Goal: Information Seeking & Learning: Learn about a topic

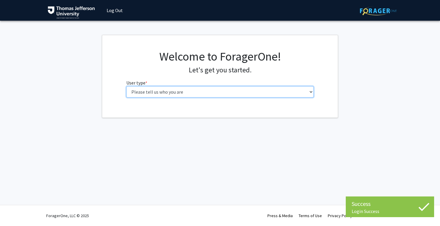
click at [260, 89] on select "Please tell us who you are Undergraduate Student Master's Student Doctoral Cand…" at bounding box center [220, 91] width 188 height 11
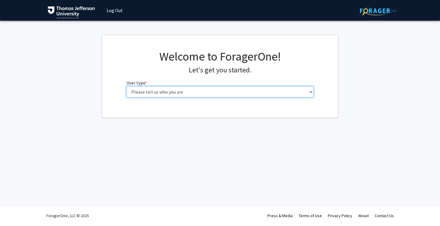
select select "3: doc"
click at [126, 86] on select "Please tell us who you are Undergraduate Student Master's Student Doctoral Cand…" at bounding box center [220, 91] width 188 height 11
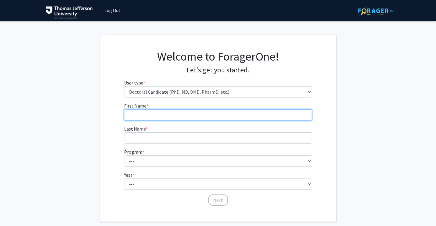
click at [218, 119] on input "First Name * required" at bounding box center [218, 114] width 188 height 11
type input "e"
type input "Emily"
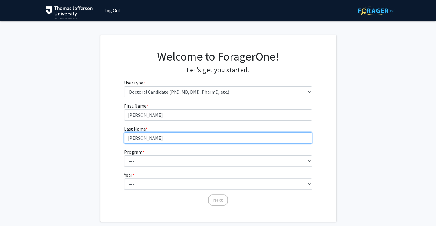
type input "Arnold"
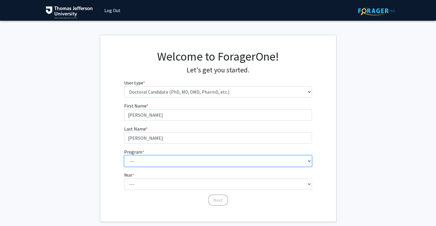
click at [213, 158] on select "--- Accelerated 3+3 BS in Health Sciences/Doctor of Occupational Therapy Accele…" at bounding box center [218, 160] width 188 height 11
select select "35: 815"
click at [124, 155] on select "--- Accelerated 3+3 BS in Health Sciences/Doctor of Occupational Therapy Accele…" at bounding box center [218, 160] width 188 height 11
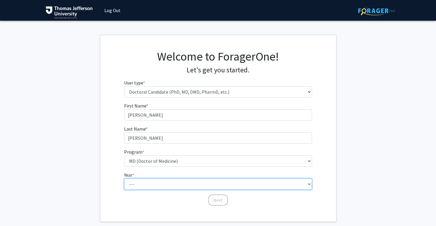
click at [173, 182] on select "--- First Year Second Year Third Year Fourth Year Fifth Year Sixth Year Seventh…" at bounding box center [218, 183] width 188 height 11
select select "1: first_year"
click at [124, 178] on select "--- First Year Second Year Third Year Fourth Year Fifth Year Sixth Year Seventh…" at bounding box center [218, 183] width 188 height 11
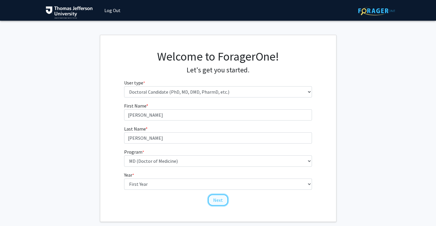
click at [223, 198] on button "Next" at bounding box center [218, 199] width 20 height 11
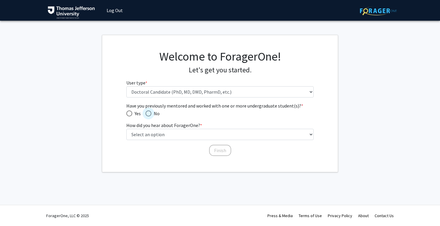
click at [148, 115] on span "Have you previously mentored and worked with one or more undergraduate student(…" at bounding box center [149, 113] width 6 height 6
click at [148, 115] on input "No" at bounding box center [149, 113] width 6 height 6
radio input "true"
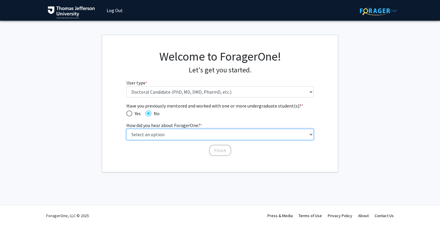
click at [206, 135] on select "Select an option Peer/student recommendation Faculty/staff recommendation Unive…" at bounding box center [220, 134] width 188 height 11
select select "2: faculty_recommendation"
click at [126, 129] on select "Select an option Peer/student recommendation Faculty/staff recommendation Unive…" at bounding box center [220, 134] width 188 height 11
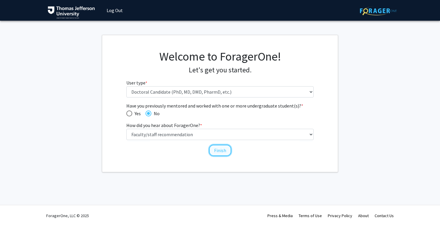
click at [223, 150] on button "Finish" at bounding box center [220, 149] width 22 height 11
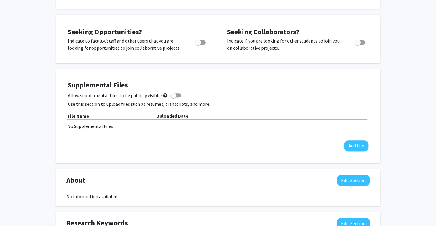
scroll to position [86, 0]
click at [205, 42] on span "Toggle" at bounding box center [200, 43] width 11 height 4
click at [198, 45] on input "Are you actively seeking opportunities?" at bounding box center [198, 45] width 0 height 0
checkbox input "true"
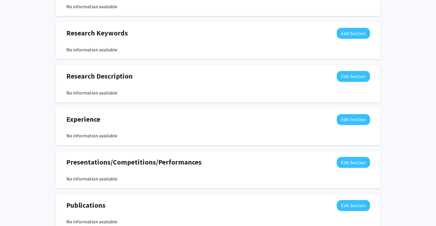
scroll to position [276, 0]
click at [347, 33] on button "Edit Section" at bounding box center [353, 33] width 33 height 11
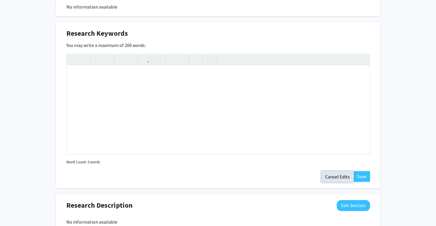
click at [337, 174] on button "Cancel Edits" at bounding box center [337, 176] width 32 height 11
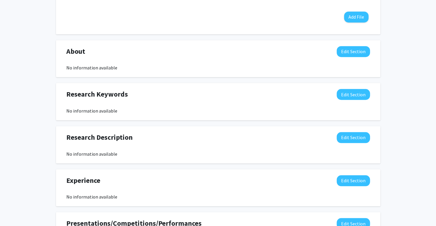
scroll to position [224, 0]
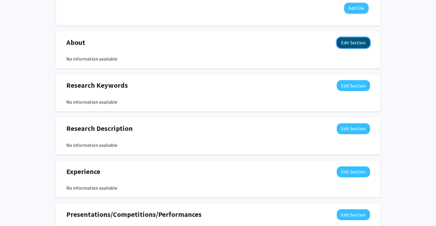
click at [358, 40] on button "Edit Section" at bounding box center [353, 42] width 33 height 11
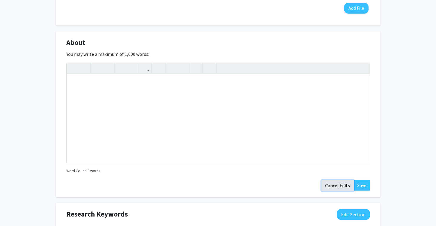
click at [333, 182] on button "Cancel Edits" at bounding box center [337, 185] width 32 height 11
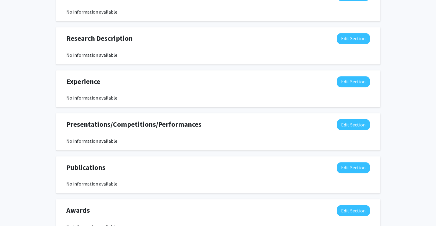
scroll to position [314, 0]
click at [343, 80] on button "Edit Section" at bounding box center [353, 81] width 33 height 11
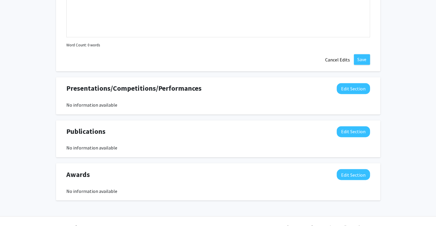
scroll to position [489, 0]
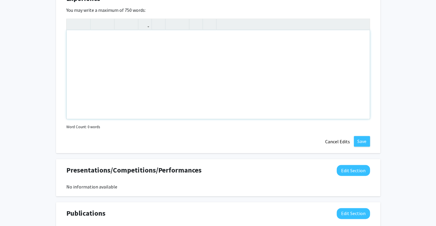
scroll to position [396, 0]
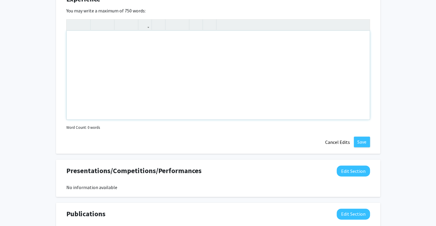
click at [137, 82] on div "Note to users with screen readers: Please deactivate our accessibility plugin f…" at bounding box center [218, 75] width 303 height 88
paste div "Note to users with screen readers: Please deactivate our accessibility plugin f…"
type textarea "<p>• Work History: </p><p>o I have worked with biomedical engineering and resea…"
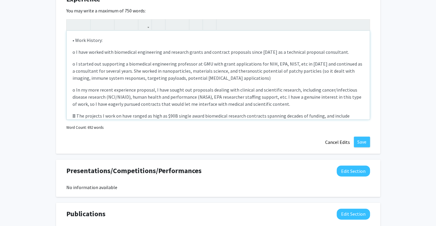
click at [75, 51] on p "o I have worked with biomedical engineering and research grants and contract pr…" at bounding box center [218, 51] width 291 height 7
click at [76, 63] on p "o I started out supporting a biomedical engineering professor at GMU with grant…" at bounding box center [218, 70] width 291 height 21
click at [75, 90] on p "o In my more recent experience proposal, I have sought out proposals dealing wi…" at bounding box center [218, 96] width 291 height 21
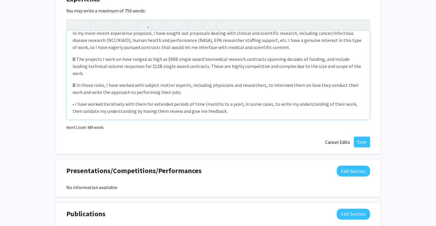
click at [74, 58] on p " The projects I work on have ranged as high as $90B single award biomedical re…" at bounding box center [218, 65] width 291 height 21
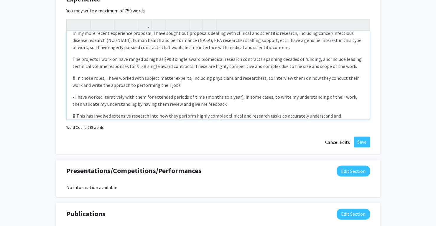
click at [75, 78] on p " In those roles, I have worked with subject matter experts, including physicia…" at bounding box center [218, 81] width 291 height 14
click at [75, 96] on p "• I have worked iteratively with them for extended periods of time (months to a…" at bounding box center [218, 100] width 291 height 14
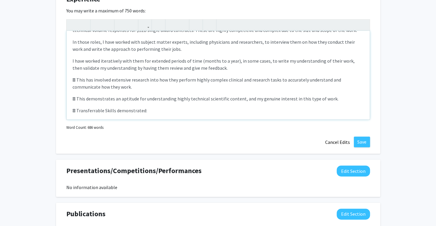
scroll to position [93, 0]
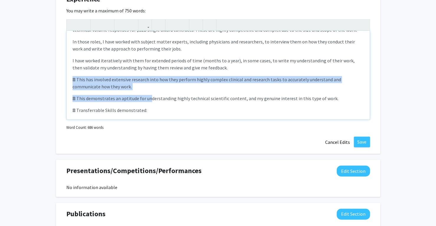
drag, startPoint x: 149, startPoint y: 90, endPoint x: 47, endPoint y: 76, distance: 102.1
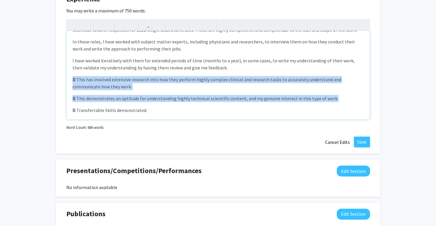
drag, startPoint x: 337, startPoint y: 98, endPoint x: 59, endPoint y: 74, distance: 278.7
click at [59, 74] on div "Experience Edit Section You may write a maximum of 750 words: • Work History: I…" at bounding box center [218, 71] width 324 height 166
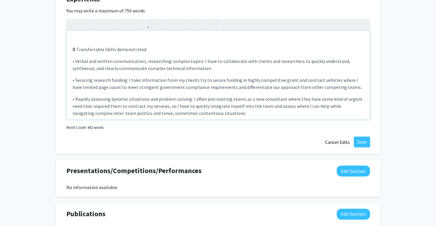
scroll to position [135, 0]
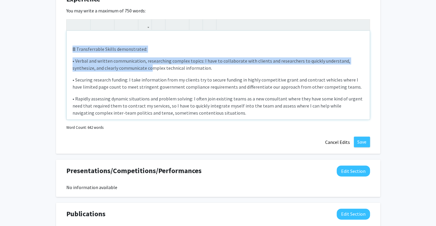
drag, startPoint x: 72, startPoint y: 49, endPoint x: 149, endPoint y: 66, distance: 79.2
click at [149, 66] on div "• Work History: I have worked with biomedical engineering and research grants a…" at bounding box center [218, 75] width 303 height 88
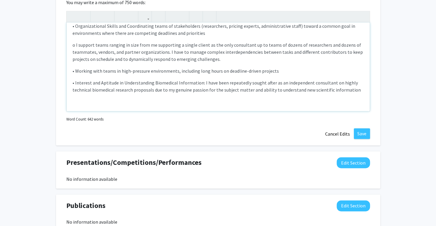
scroll to position [405, 0]
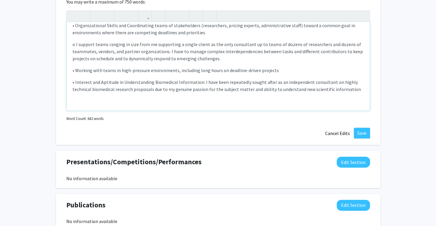
click at [351, 83] on p "• Interest and Aptitude in Understanding Biomedical Information: I have been re…" at bounding box center [218, 85] width 291 height 14
drag, startPoint x: 354, startPoint y: 87, endPoint x: 184, endPoint y: 27, distance: 180.2
drag, startPoint x: 184, startPoint y: 27, endPoint x: 353, endPoint y: 80, distance: 176.7
click at [353, 80] on p "• Interest and Aptitude in Understanding Biomedical Information: I have been re…" at bounding box center [218, 85] width 291 height 14
click at [356, 85] on p "• Interest and Aptitude in Understanding Biomedical Information: I have been re…" at bounding box center [218, 85] width 291 height 14
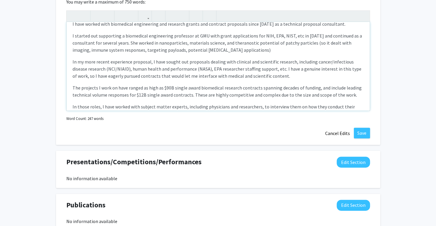
scroll to position [0, 0]
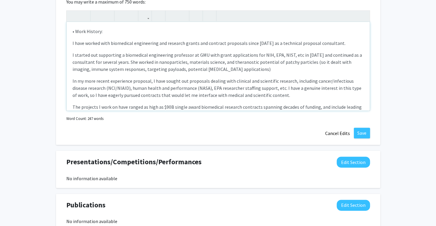
click at [99, 32] on p "• Work History:" at bounding box center [218, 31] width 291 height 7
click at [73, 32] on p "• Work History:" at bounding box center [218, 31] width 291 height 7
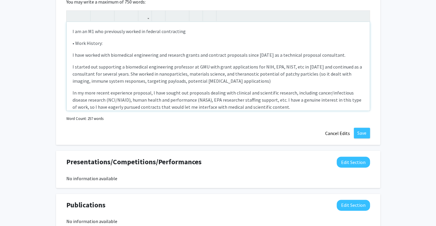
click at [193, 33] on p "I am an M1 who previously worked in federal contracting" at bounding box center [218, 31] width 291 height 7
click at [253, 32] on p "I am an M1 who previously worked in federal grants and contract proposals prior…" at bounding box center [218, 31] width 291 height 7
click at [116, 43] on p "• Work History:" at bounding box center [218, 43] width 291 height 7
click at [75, 54] on span "I have worked with biomedical engineering and research grants and contract prop…" at bounding box center [209, 55] width 273 height 6
click at [67, 54] on div "I am an M1 who previously worked in federal grants and contract proposals prior…" at bounding box center [218, 66] width 303 height 88
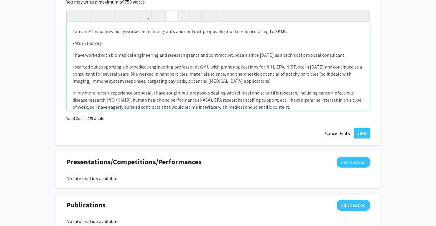
click at [170, 18] on icon "button" at bounding box center [172, 16] width 5 height 10
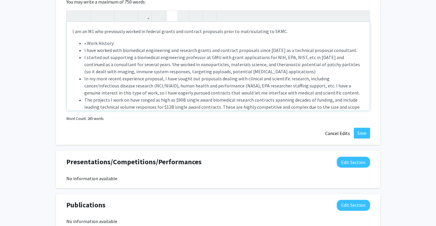
click at [86, 42] on li "• Work History:" at bounding box center [223, 43] width 279 height 7
type textarea "<p>I am an M1 who previously worked in federal grants and contract proposals pr…"
click at [83, 50] on ul "Work History: I have worked with biomedical engineering and research grants and…" at bounding box center [218, 93] width 291 height 106
click at [82, 48] on ul "Work History: I have worked with biomedical engineering and research grants and…" at bounding box center [218, 93] width 291 height 106
click at [83, 44] on ul "Work History: I have worked with biomedical engineering and research grants and…" at bounding box center [218, 93] width 291 height 106
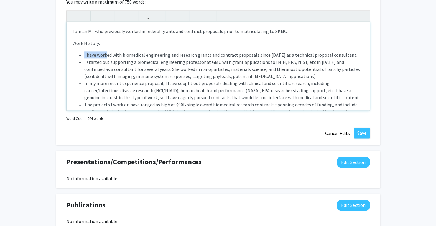
drag, startPoint x: 106, startPoint y: 47, endPoint x: 67, endPoint y: 47, distance: 38.6
click at [67, 47] on div "I am an M1 who previously worked in federal grants and contract proposals prior…" at bounding box center [218, 66] width 303 height 88
drag, startPoint x: 101, startPoint y: 42, endPoint x: 55, endPoint y: 43, distance: 46.6
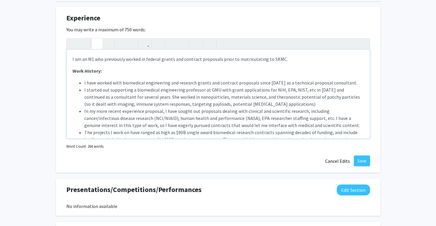
scroll to position [377, 0]
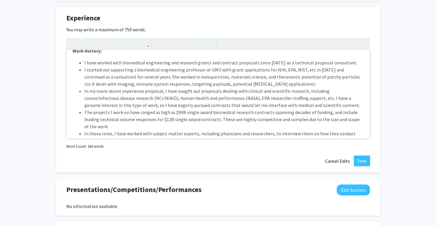
scroll to position [23, 0]
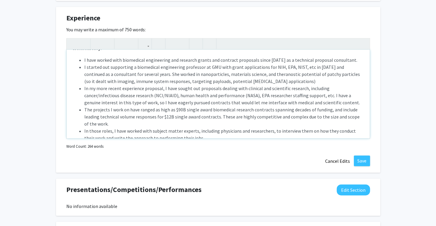
click at [116, 65] on li "I started out supporting a biomedical engineering professor at GMU with grant a…" at bounding box center [223, 73] width 279 height 21
click at [108, 67] on li "I started out supporting a biomedical engineering professor at GMU with grant a…" at bounding box center [223, 73] width 279 height 21
click at [148, 73] on li "I started out supporting a biomedical engineering professor at GMU with grant a…" at bounding box center [223, 73] width 279 height 21
click at [265, 80] on li "I started out supporting a biomedical engineering professor at GMU with grant a…" at bounding box center [223, 73] width 279 height 21
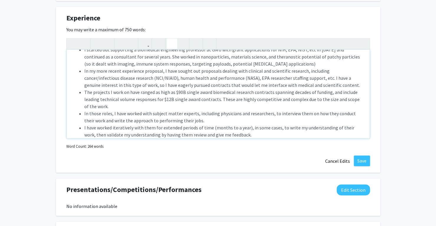
scroll to position [40, 0]
click at [160, 72] on li "In my more recent experience proposal, I have sought out proposals dealing with…" at bounding box center [223, 77] width 279 height 21
click at [121, 70] on li "In my more recent experience, I have sought out proposals dealing with clinical…" at bounding box center [223, 77] width 279 height 21
click at [197, 72] on li "In my more recent experience, I have sought out proposals dealing with clinical…" at bounding box center [223, 77] width 279 height 21
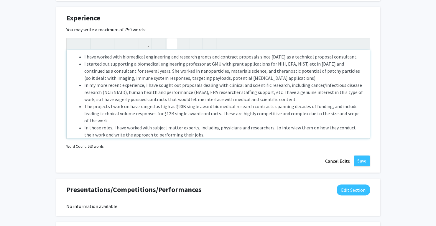
scroll to position [26, 0]
click at [141, 86] on li "In my more recent experience, I have sought out proposals dealing with clinical…" at bounding box center [223, 92] width 279 height 21
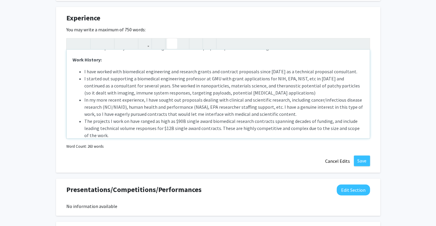
scroll to position [0, 0]
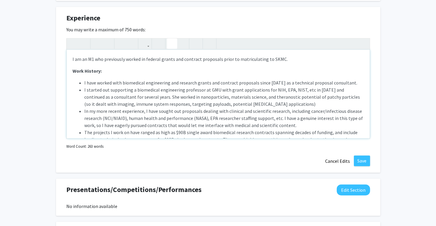
click at [294, 58] on p "I am an M1 who previously worked in federal grants and contract proposals prior…" at bounding box center [218, 58] width 291 height 7
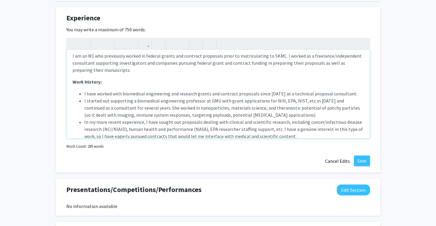
scroll to position [3, 0]
click at [107, 70] on p "I am an M1 who previously worked in federal grants and contract proposals prior…" at bounding box center [218, 62] width 291 height 21
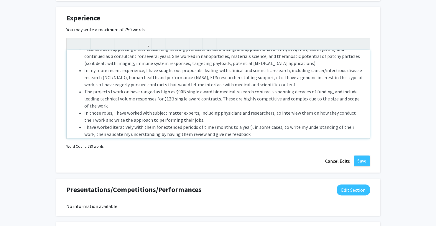
scroll to position [55, 0]
click at [186, 70] on li "In my more recent experience, I have sought out proposals dealing with clinical…" at bounding box center [223, 76] width 279 height 21
click at [296, 84] on li "In my more recent experience, I have sought out proposals dealing with clinical…" at bounding box center [223, 76] width 279 height 21
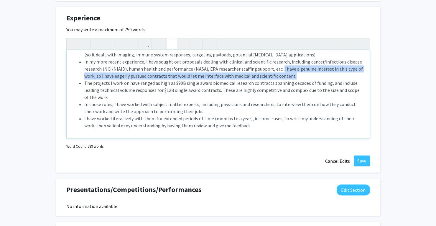
drag, startPoint x: 277, startPoint y: 68, endPoint x: 291, endPoint y: 73, distance: 14.4
click at [291, 73] on li "In my more recent experience, I have sought out proposals dealing with clinical…" at bounding box center [223, 68] width 279 height 21
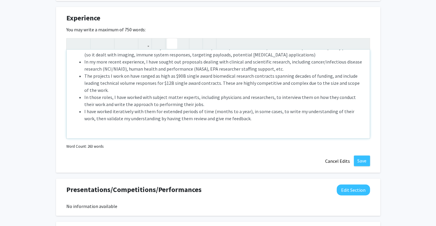
click at [103, 78] on li "The projects I work on have ranged as high as $90B single award biomedical rese…" at bounding box center [223, 82] width 279 height 21
click at [232, 80] on li "The projects I work on have ranged as high as $90B single award biomedical rese…" at bounding box center [223, 82] width 279 height 21
click at [125, 86] on li "The projects I work on have ranged as high as $90B single award biomedical rese…" at bounding box center [223, 82] width 279 height 21
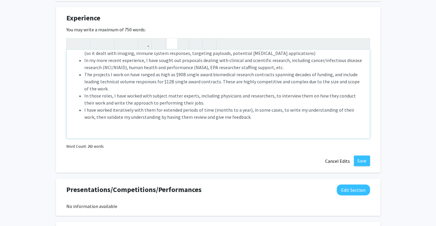
click at [231, 83] on li "The projects I work on have ranged as high as $90B single award biomedical rese…" at bounding box center [223, 81] width 279 height 21
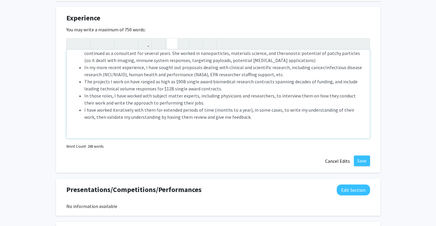
click at [190, 105] on li "In those roles, I have worked with subject matter experts, including physicians…" at bounding box center [223, 99] width 279 height 14
click at [225, 131] on div "I am an M1 who previously worked in federal grants and contract proposals prior…" at bounding box center [218, 94] width 303 height 88
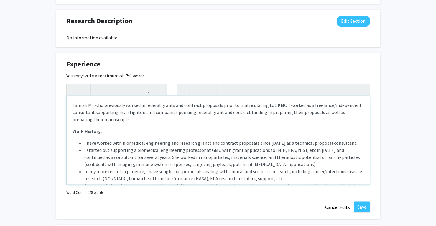
scroll to position [320, 0]
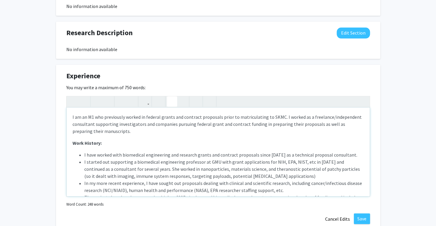
click at [113, 131] on p "I am an M1 who previously worked in federal grants and contract proposals prior…" at bounding box center [218, 123] width 291 height 21
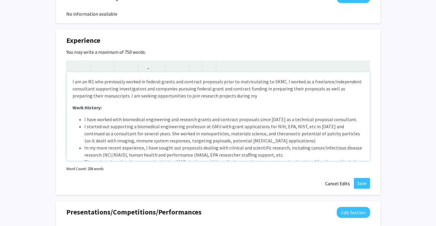
scroll to position [321, 0]
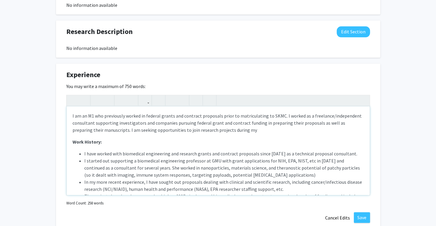
click at [281, 118] on p "I am an M1 who previously worked in federal grants and contract proposals prior…" at bounding box center [218, 122] width 291 height 21
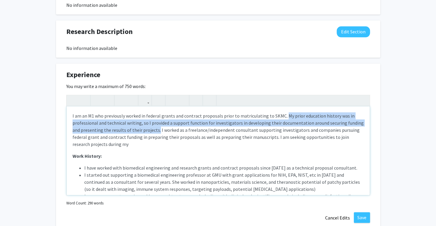
drag, startPoint x: 282, startPoint y: 115, endPoint x: 157, endPoint y: 130, distance: 126.5
click at [157, 130] on p "I am an M1 who previously worked in federal grants and contract proposals prior…" at bounding box center [218, 129] width 291 height 35
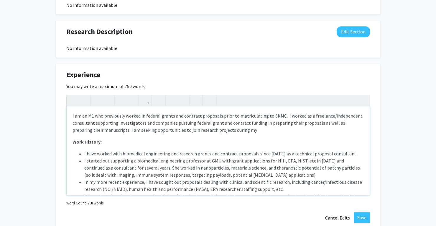
click at [94, 116] on p "I am an M1 who previously worked in federal grants and contract proposals prior…" at bounding box center [218, 122] width 291 height 21
click at [299, 124] on p "I am an M1 at SKMC who previously worked in federal grants and contract proposa…" at bounding box center [218, 122] width 291 height 21
click at [169, 131] on p "I am an M1 at SKMC who previously worked in federal grants and contract proposa…" at bounding box center [218, 122] width 291 height 21
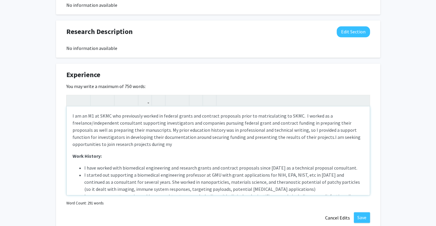
click at [209, 131] on p "I am an M1 at SKMC who previously worked in federal grants and contract proposa…" at bounding box center [218, 129] width 291 height 35
click at [109, 115] on p "I am an M1 at SKMC who previously worked in federal grants and contract proposa…" at bounding box center [218, 129] width 291 height 35
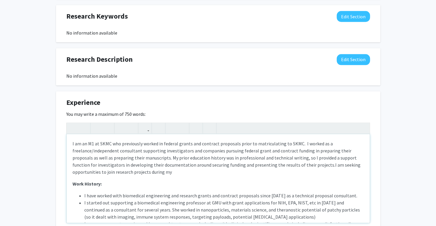
scroll to position [290, 0]
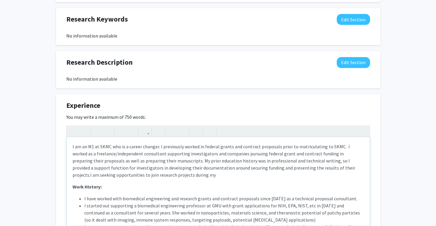
click at [348, 147] on p "I am an M1 at SKMC who is a career changer. I previously worked in federal gran…" at bounding box center [218, 160] width 291 height 35
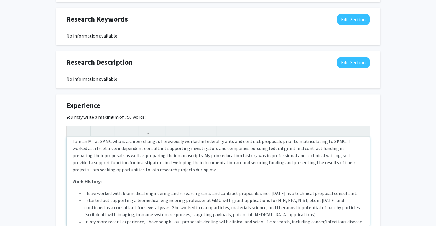
click at [174, 156] on p "I am an M1 at SKMC who is a career changer. I previously worked in federal gran…" at bounding box center [218, 154] width 291 height 35
click at [133, 162] on p "I am an M1 at SKMC who is a career changer. I previously worked in federal gran…" at bounding box center [218, 154] width 291 height 35
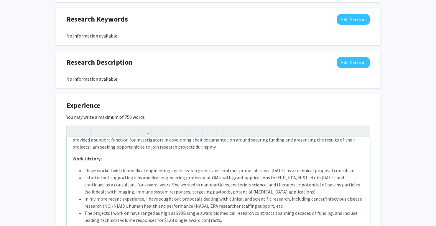
scroll to position [28, 0]
click at [325, 142] on p "I am an M1 at SKMC who is a career changer. I previously worked in federal gran…" at bounding box center [218, 131] width 291 height 35
click at [202, 153] on div "I am an M1 at SKMC who is a career changer. I previously worked in federal gran…" at bounding box center [218, 181] width 303 height 88
click at [182, 144] on p "I am an M1 at SKMC who is a career changer. I previously worked in federal gran…" at bounding box center [218, 133] width 291 height 35
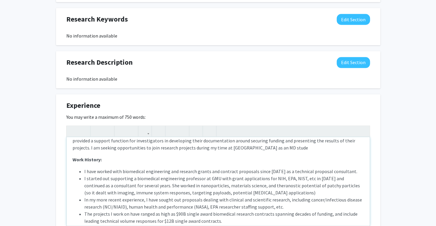
type textarea "<p>I am an M1 at SKMC who is a career changer. I previously worked in federal g…"
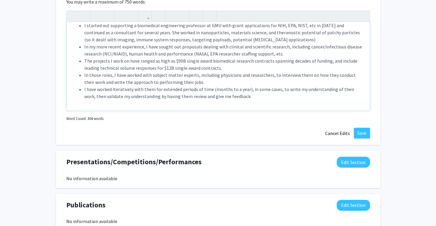
scroll to position [406, 0]
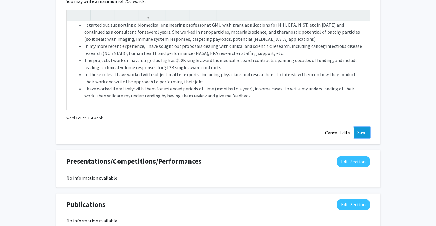
click at [363, 134] on button "Save" at bounding box center [362, 132] width 16 height 11
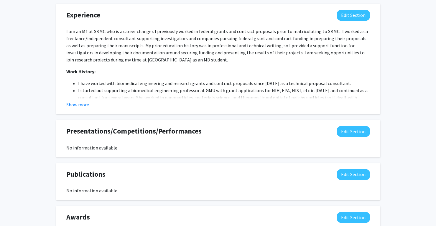
scroll to position [380, 0]
click at [238, 72] on p "Work History:" at bounding box center [218, 71] width 304 height 7
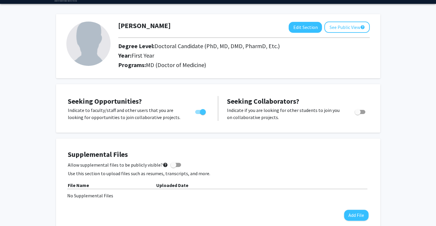
scroll to position [0, 0]
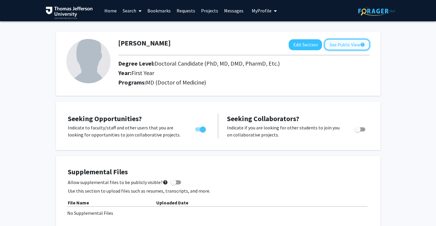
click at [349, 45] on button "See Public View help" at bounding box center [346, 44] width 45 height 11
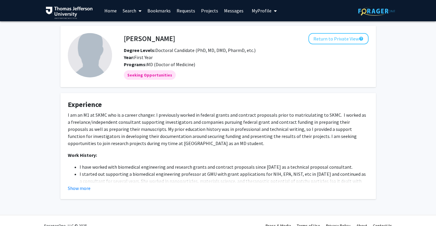
scroll to position [10, 0]
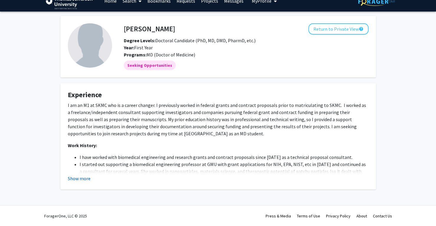
click at [81, 178] on button "Show more" at bounding box center [79, 178] width 23 height 7
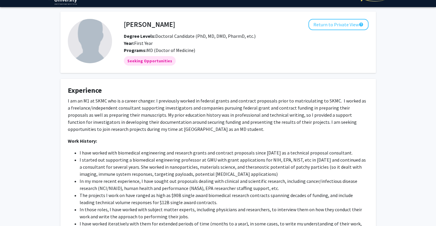
scroll to position [0, 0]
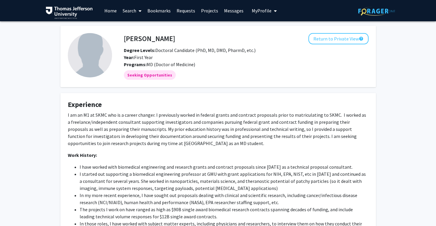
click at [190, 11] on link "Requests" at bounding box center [186, 10] width 24 height 21
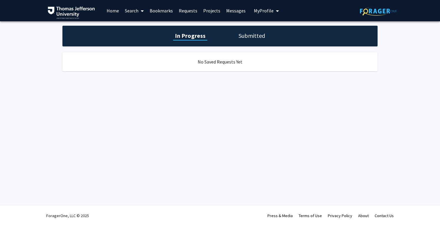
click at [141, 11] on icon at bounding box center [142, 11] width 3 height 5
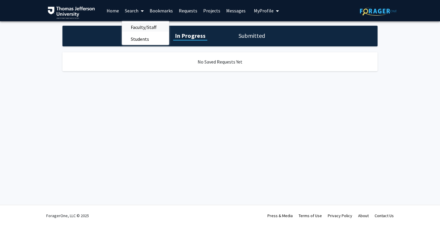
click at [149, 26] on span "Faculty/Staff" at bounding box center [143, 27] width 43 height 12
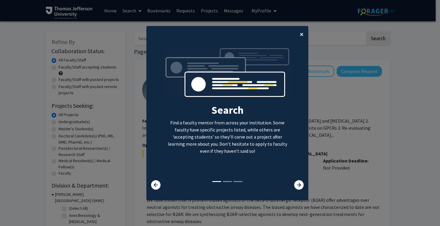
click at [301, 37] on span "×" at bounding box center [302, 33] width 4 height 9
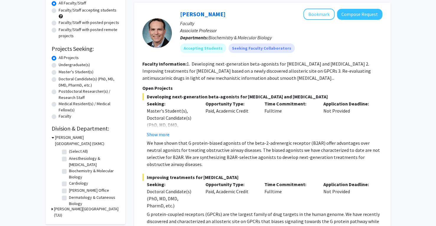
scroll to position [57, 0]
click at [56, 79] on div "Doctoral Candidate(s) (PhD, MD, DMD, PharmD, etc.)" at bounding box center [86, 81] width 68 height 12
click at [59, 78] on label "Doctoral Candidate(s) (PhD, MD, DMD, PharmD, etc.)" at bounding box center [89, 81] width 61 height 12
click at [59, 78] on input "Doctoral Candidate(s) (PhD, MD, DMD, PharmD, etc.)" at bounding box center [61, 77] width 4 height 4
radio input "true"
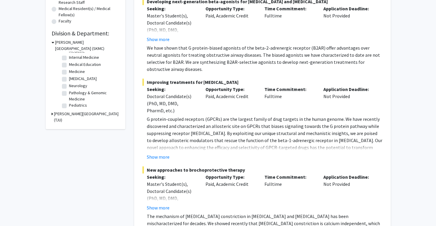
scroll to position [154, 0]
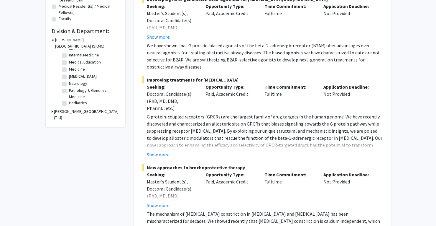
click at [51, 112] on div "Refine By Collaboration Status: Collaboration Status All Faculty/Staff Collabor…" at bounding box center [86, 1] width 80 height 249
click at [53, 110] on div "Thomas Jefferson University (TJU)" at bounding box center [86, 114] width 68 height 12
click at [52, 110] on icon at bounding box center [52, 111] width 1 height 6
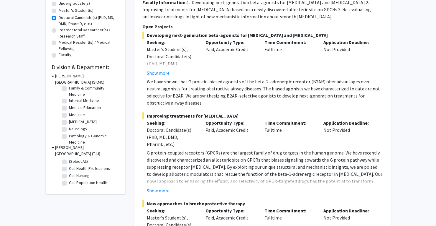
scroll to position [38, 0]
click at [69, 126] on label "Pathology & Genomic Medicine" at bounding box center [93, 129] width 49 height 12
click at [69, 126] on input "Pathology & Genomic Medicine" at bounding box center [71, 125] width 4 height 4
checkbox input "true"
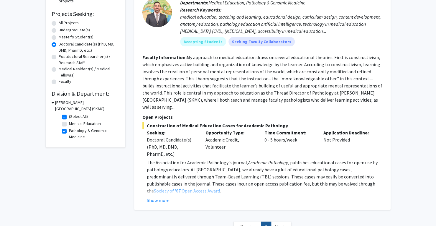
scroll to position [134, 0]
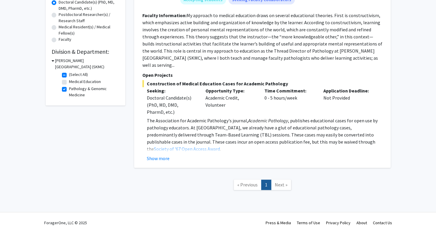
click at [283, 181] on span "Next »" at bounding box center [281, 184] width 13 height 6
click at [69, 89] on label "Pathology & Genomic Medicine" at bounding box center [93, 91] width 49 height 12
click at [69, 89] on input "Pathology & Genomic Medicine" at bounding box center [71, 87] width 4 height 4
checkbox input "false"
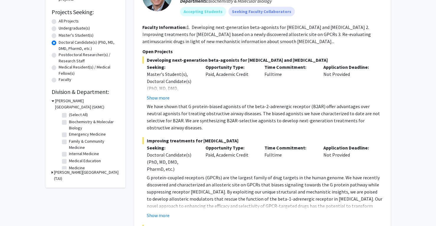
scroll to position [94, 0]
click at [69, 122] on label "Biochemistry & Molecular Biology" at bounding box center [93, 124] width 49 height 12
click at [69, 122] on input "Biochemistry & Molecular Biology" at bounding box center [71, 120] width 4 height 4
checkbox input "true"
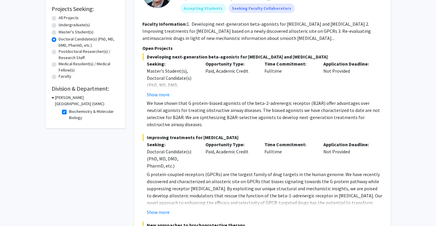
scroll to position [99, 0]
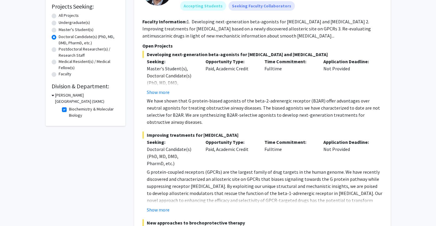
click at [69, 109] on label "Biochemistry & Molecular Biology" at bounding box center [93, 112] width 49 height 12
click at [69, 109] on input "Biochemistry & Molecular Biology" at bounding box center [71, 108] width 4 height 4
checkbox input "false"
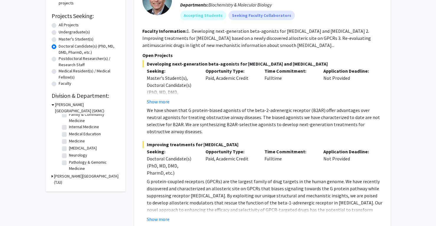
scroll to position [38, 0]
click at [69, 134] on label "Medicine" at bounding box center [77, 134] width 16 height 6
click at [69, 134] on input "Medicine" at bounding box center [71, 133] width 4 height 4
checkbox input "true"
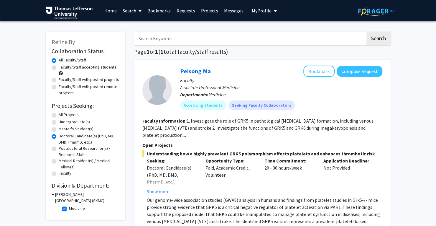
scroll to position [46, 0]
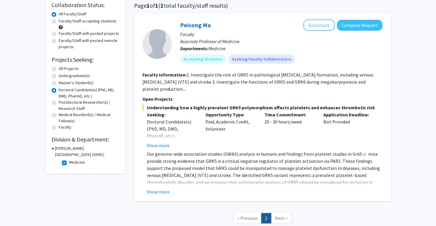
click at [69, 164] on label "Medicine" at bounding box center [77, 162] width 16 height 6
click at [69, 163] on input "Medicine" at bounding box center [71, 161] width 4 height 4
checkbox input "false"
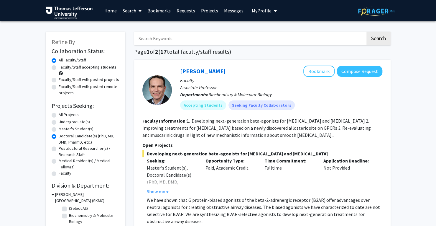
click at [171, 40] on input "Search Keywords" at bounding box center [249, 39] width 231 height 14
type input "oncology"
click at [366, 32] on button "Search" at bounding box center [378, 39] width 24 height 14
radio input "true"
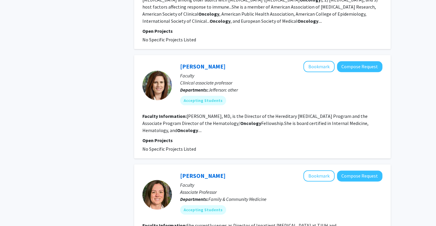
scroll to position [390, 0]
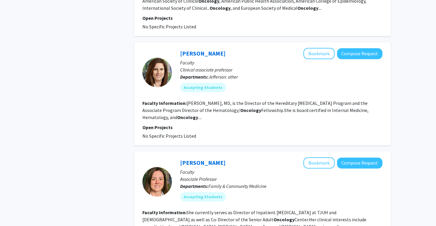
click at [230, 100] on fg-read-more "Sanaa Rizk, MD, is the Director of the Hereditary Anemia Program and the Associ…" at bounding box center [255, 110] width 226 height 20
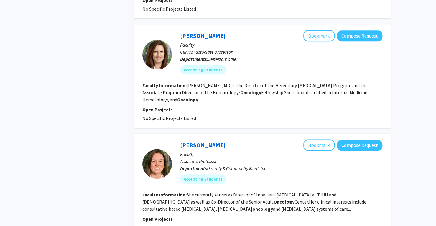
scroll to position [423, 0]
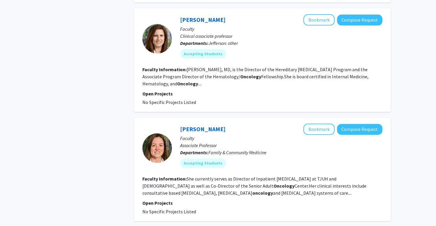
click at [240, 73] on b "Oncology" at bounding box center [250, 76] width 21 height 6
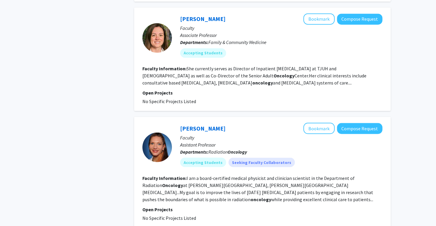
scroll to position [625, 0]
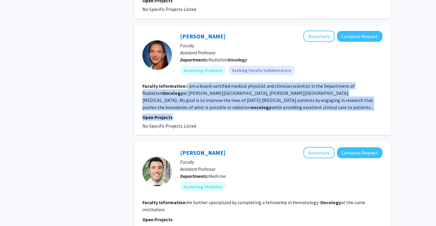
drag, startPoint x: 187, startPoint y: 64, endPoint x: 235, endPoint y: 99, distance: 60.1
click at [235, 99] on fg-search-faculty "Lydia Wilson Bookmark Compose Request Faculty Assistant Professor Departments: …" at bounding box center [262, 79] width 240 height 98
click at [258, 85] on fg-read-more "I am a board-certified medical physicist and clinician scientist in the Departm…" at bounding box center [257, 96] width 231 height 27
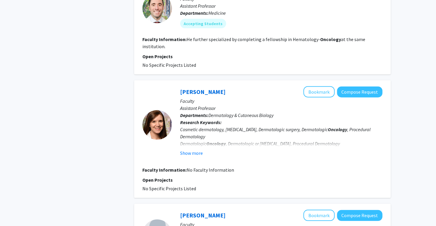
scroll to position [797, 0]
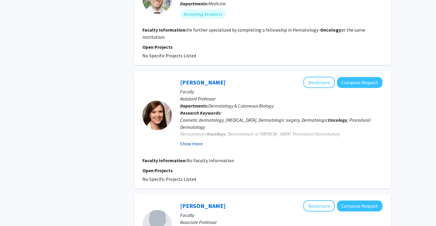
click at [190, 140] on button "Show more" at bounding box center [191, 143] width 23 height 7
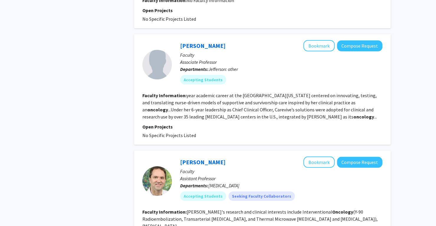
scroll to position [1022, 0]
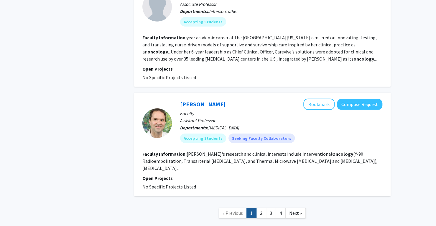
click at [196, 151] on fg-read-more "Anton's research and clinical interests include Interventional Oncology (Y-90 R…" at bounding box center [259, 161] width 235 height 20
click at [261, 208] on link "2" at bounding box center [261, 213] width 10 height 10
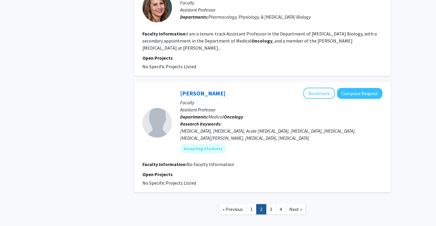
scroll to position [907, 0]
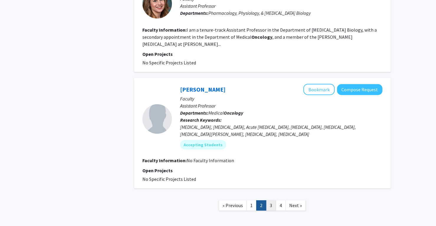
click at [272, 200] on link "3" at bounding box center [271, 205] width 10 height 10
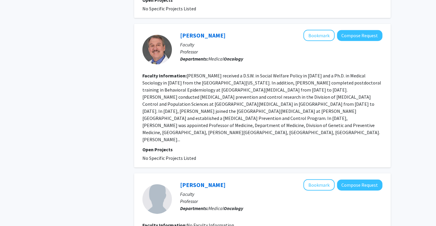
scroll to position [1010, 0]
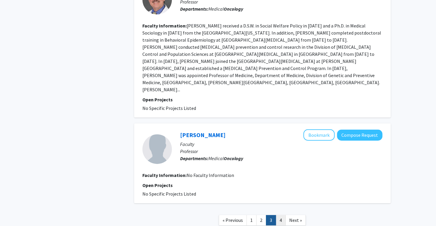
click at [281, 215] on link "4" at bounding box center [281, 220] width 10 height 10
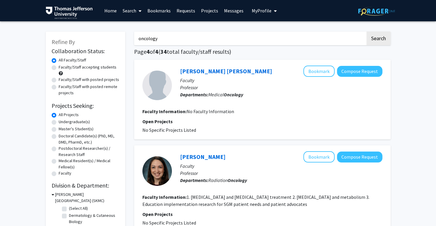
click at [178, 41] on input "oncology" at bounding box center [249, 39] width 231 height 14
type input "o"
click at [366, 32] on button "Search" at bounding box center [378, 39] width 24 height 14
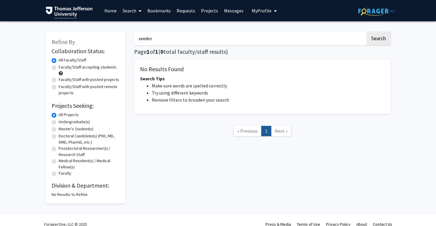
click at [176, 40] on input "seedor" at bounding box center [249, 39] width 231 height 14
type input "s"
click at [366, 32] on button "Search" at bounding box center [378, 39] width 24 height 14
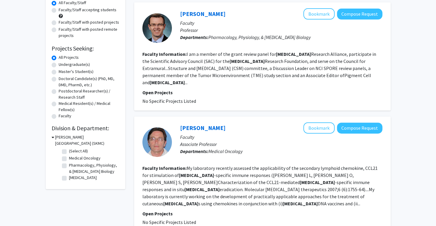
scroll to position [61, 0]
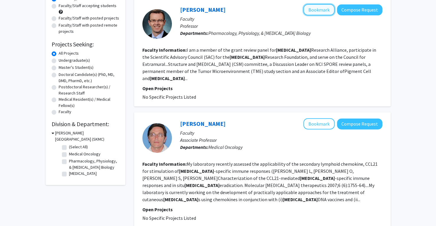
click at [311, 7] on button "Bookmark" at bounding box center [318, 9] width 31 height 11
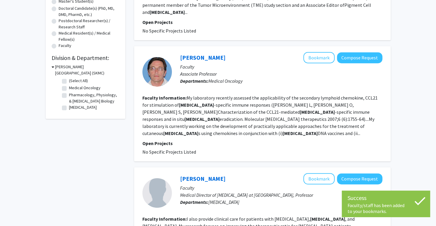
scroll to position [147, 0]
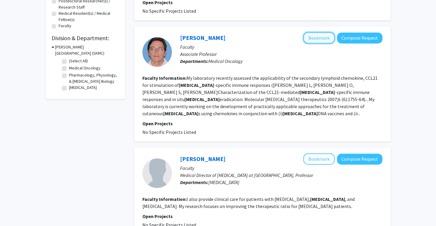
click at [320, 32] on button "Bookmark" at bounding box center [318, 37] width 31 height 11
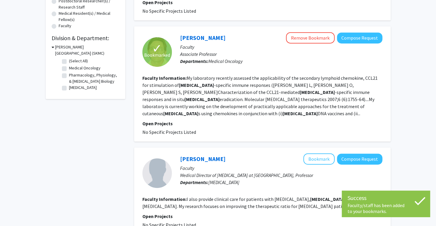
scroll to position [206, 0]
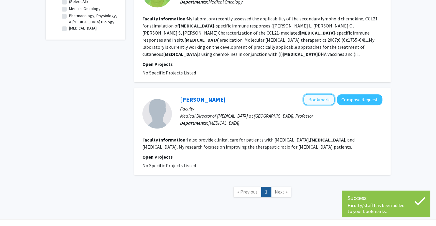
click at [326, 94] on button "Bookmark" at bounding box center [318, 99] width 31 height 11
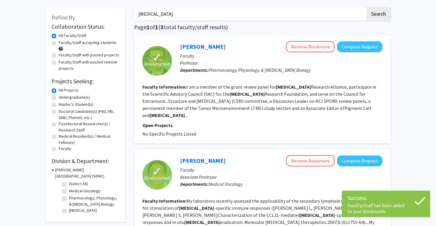
scroll to position [19, 0]
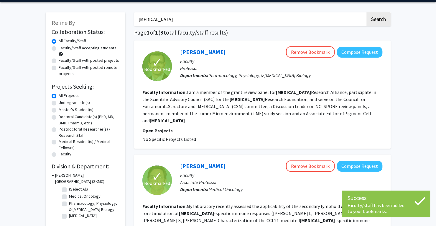
click at [327, 20] on input "melanoma" at bounding box center [249, 19] width 231 height 14
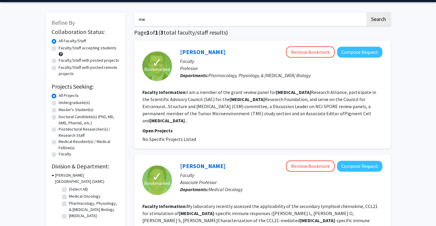
type input "m"
type input "scc"
click at [366, 12] on button "Search" at bounding box center [378, 19] width 24 height 14
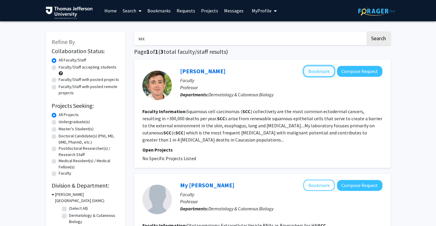
click at [326, 69] on button "Bookmark" at bounding box center [318, 70] width 31 height 11
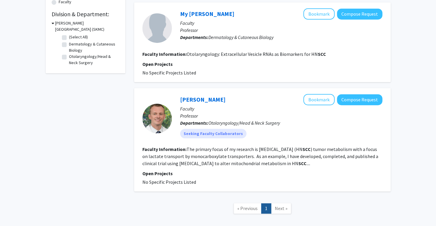
scroll to position [181, 0]
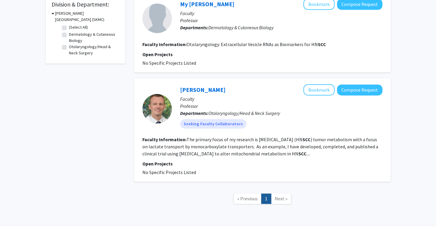
click at [277, 195] on link "Next »" at bounding box center [281, 198] width 20 height 10
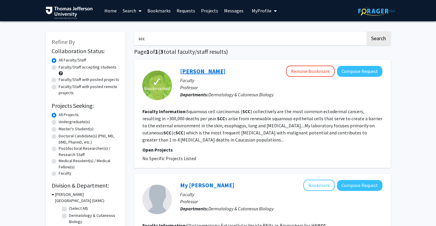
click at [200, 73] on link "Andrew South" at bounding box center [202, 70] width 45 height 7
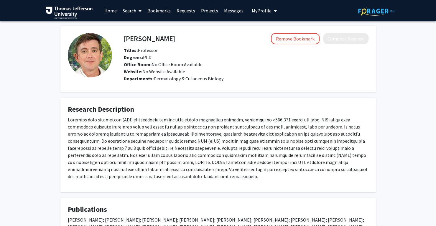
click at [137, 13] on span at bounding box center [138, 11] width 5 height 21
click at [142, 26] on span "Faculty/Staff" at bounding box center [141, 27] width 43 height 12
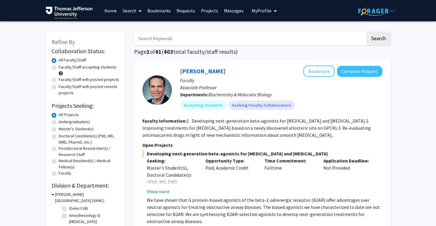
click at [175, 38] on input "Search Keywords" at bounding box center [249, 39] width 231 height 14
click at [366, 32] on button "Search" at bounding box center [378, 39] width 24 height 14
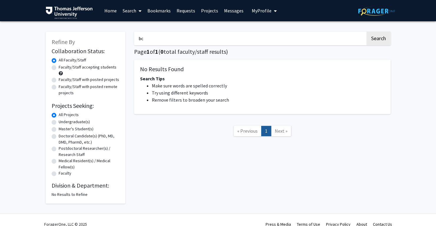
type input "b"
click at [366, 32] on button "Search" at bounding box center [378, 39] width 24 height 14
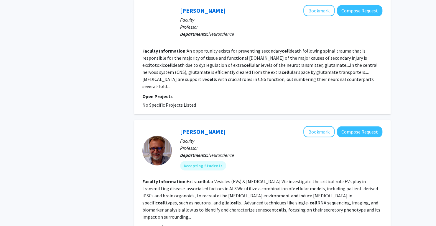
scroll to position [1046, 0]
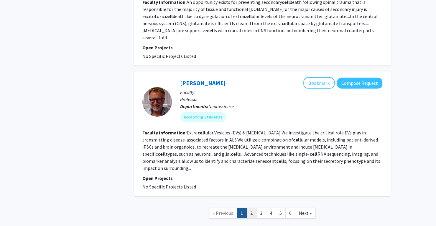
click at [253, 208] on link "2" at bounding box center [251, 213] width 10 height 10
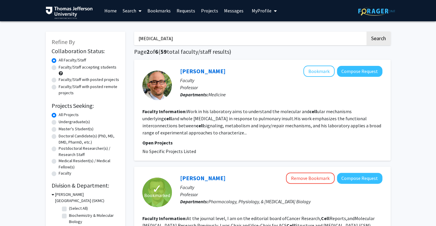
click at [183, 42] on input "basal cell carcinoma" at bounding box center [249, 39] width 231 height 14
type input "b"
click at [366, 32] on button "Search" at bounding box center [378, 39] width 24 height 14
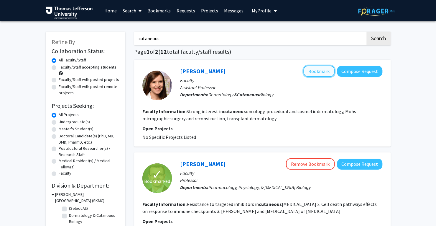
click at [320, 73] on button "Bookmark" at bounding box center [318, 70] width 31 height 11
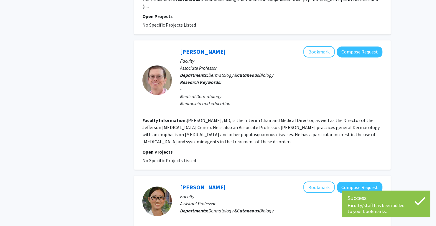
scroll to position [521, 0]
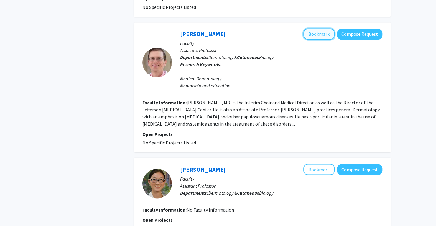
click at [330, 28] on button "Bookmark" at bounding box center [318, 33] width 31 height 11
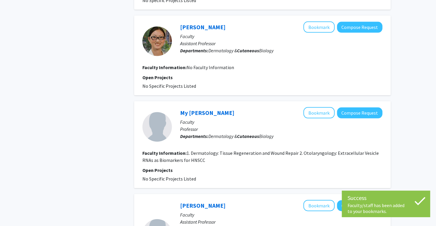
scroll to position [671, 0]
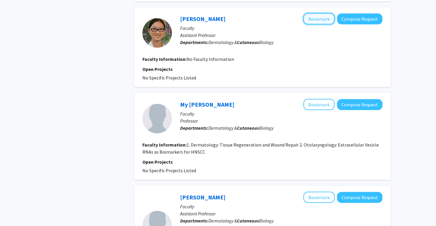
click at [315, 13] on button "Bookmark" at bounding box center [318, 18] width 31 height 11
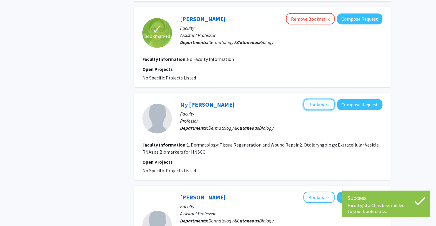
click at [316, 99] on button "Bookmark" at bounding box center [318, 104] width 31 height 11
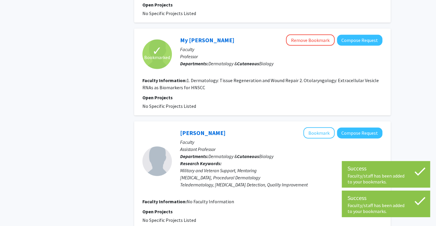
scroll to position [737, 0]
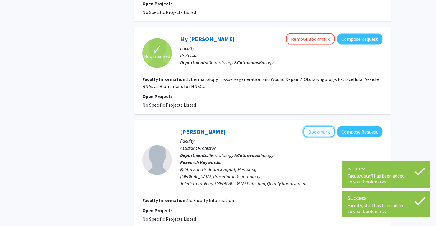
click at [315, 126] on button "Bookmark" at bounding box center [318, 131] width 31 height 11
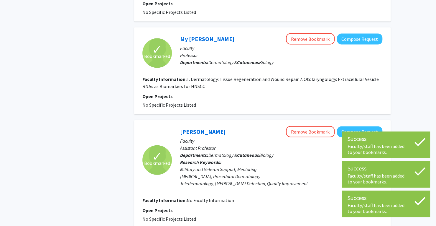
scroll to position [876, 0]
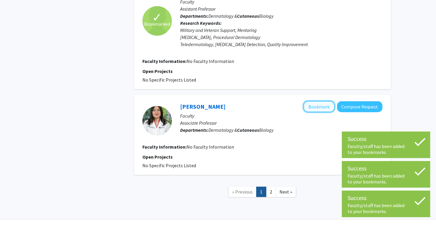
click at [323, 101] on button "Bookmark" at bounding box center [318, 106] width 31 height 11
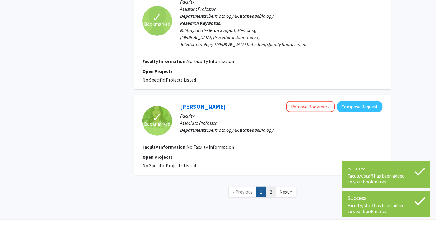
click at [272, 186] on link "2" at bounding box center [271, 191] width 10 height 10
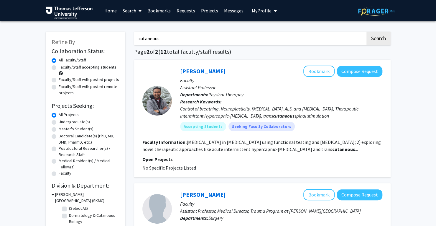
click at [231, 42] on input "cutaneous" at bounding box center [249, 39] width 231 height 14
type input "c"
click at [366, 32] on button "Search" at bounding box center [378, 39] width 24 height 14
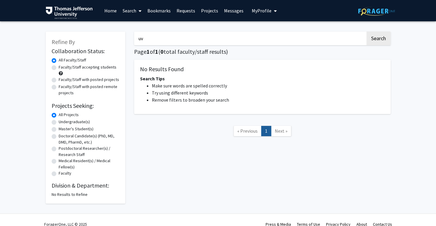
type input "u"
click at [366, 32] on button "Search" at bounding box center [378, 39] width 24 height 14
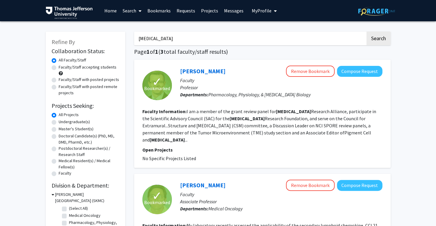
click at [186, 37] on input "melanoma" at bounding box center [249, 39] width 231 height 14
type input "m"
click at [173, 43] on input "Search Keywords" at bounding box center [249, 39] width 231 height 14
type input "skin"
click at [366, 32] on button "Search" at bounding box center [378, 39] width 24 height 14
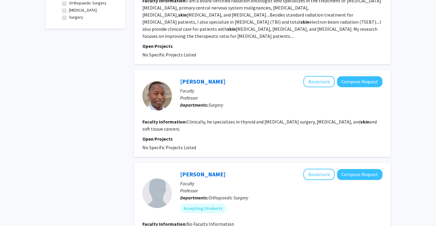
scroll to position [251, 0]
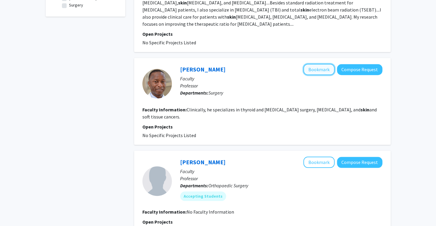
click at [321, 64] on button "Bookmark" at bounding box center [318, 69] width 31 height 11
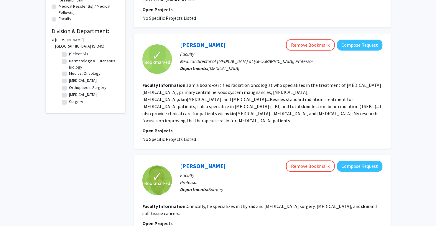
scroll to position [0, 0]
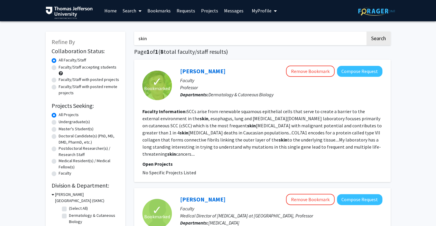
click at [210, 37] on input "skin" at bounding box center [249, 39] width 231 height 14
click at [366, 32] on button "Search" at bounding box center [378, 39] width 24 height 14
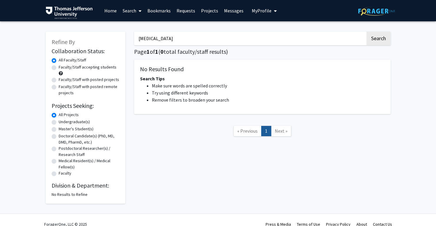
click at [197, 36] on input "pembrolizumab" at bounding box center [249, 39] width 231 height 14
type input "p"
click at [366, 32] on button "Search" at bounding box center [378, 39] width 24 height 14
click at [176, 38] on input "keytruda" at bounding box center [249, 39] width 231 height 14
type input "k"
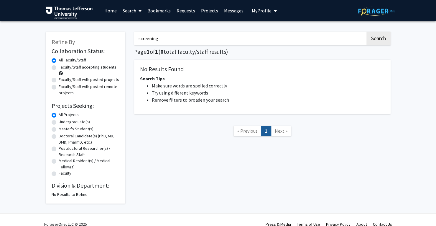
click at [366, 32] on button "Search" at bounding box center [378, 39] width 24 height 14
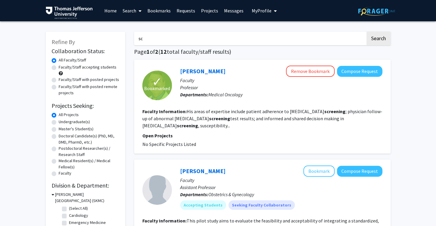
type input "s"
click at [366, 32] on button "Search" at bounding box center [378, 39] width 24 height 14
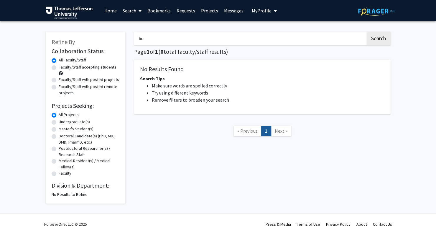
type input "b"
paste input "epidermolysis bullosa"
click at [366, 32] on button "Search" at bounding box center [378, 39] width 24 height 14
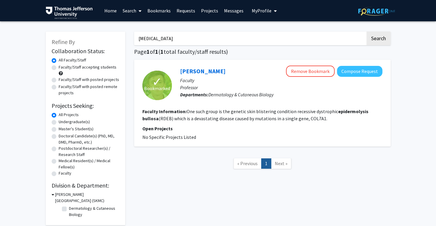
drag, startPoint x: 167, startPoint y: 39, endPoint x: 125, endPoint y: 37, distance: 42.5
click at [125, 37] on div "Refine By Collaboration Status: Collaboration Status All Faculty/Staff Collabor…" at bounding box center [218, 125] width 354 height 199
type input "bullosa"
click at [366, 32] on button "Search" at bounding box center [378, 39] width 24 height 14
click at [197, 73] on link "Andrew South" at bounding box center [202, 70] width 45 height 7
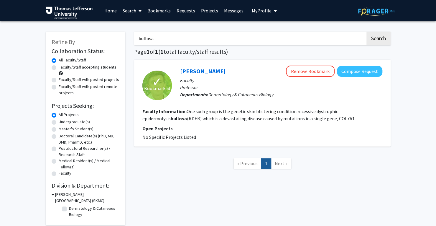
click at [140, 11] on icon at bounding box center [140, 11] width 3 height 5
click at [144, 26] on span "Faculty/Staff" at bounding box center [141, 27] width 43 height 12
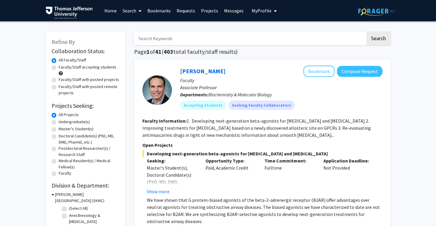
click at [205, 9] on link "Projects" at bounding box center [209, 10] width 23 height 21
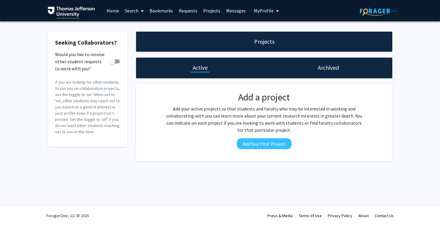
click at [205, 73] on div "Active" at bounding box center [200, 67] width 128 height 21
click at [203, 68] on h1 "Active" at bounding box center [200, 67] width 15 height 8
click at [261, 46] on div "Projects" at bounding box center [264, 42] width 256 height 20
click at [260, 36] on div "Projects" at bounding box center [264, 42] width 256 height 20
click at [141, 10] on icon at bounding box center [142, 11] width 3 height 5
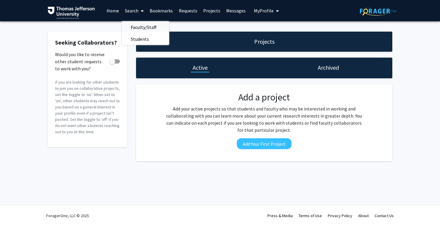
click at [146, 27] on span "Faculty/Staff" at bounding box center [143, 27] width 43 height 12
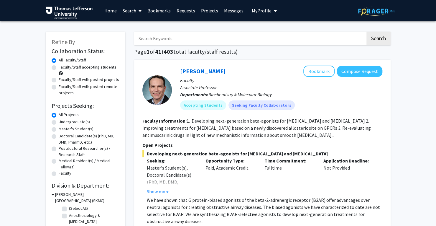
click at [59, 81] on label "Faculty/Staff with posted projects" at bounding box center [89, 79] width 60 height 6
click at [59, 80] on input "Faculty/Staff with posted projects" at bounding box center [61, 78] width 4 height 4
radio input "true"
click at [59, 69] on label "Faculty/Staff accepting students" at bounding box center [88, 67] width 58 height 6
click at [59, 68] on input "Faculty/Staff accepting students" at bounding box center [61, 66] width 4 height 4
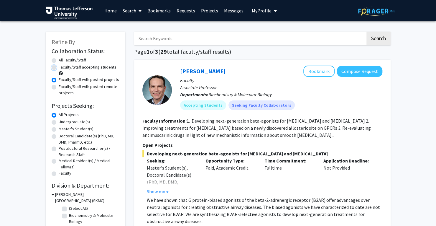
radio input "true"
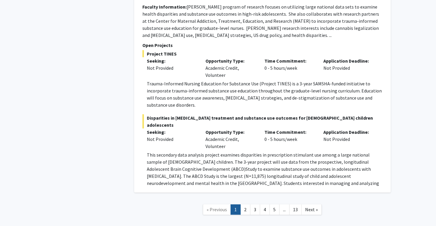
scroll to position [3446, 0]
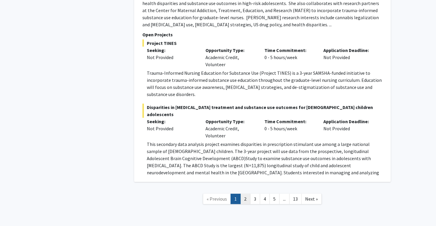
click at [247, 193] on link "2" at bounding box center [245, 198] width 10 height 10
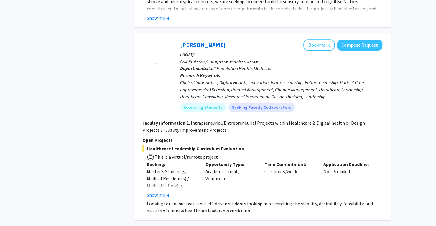
scroll to position [1521, 0]
click at [162, 191] on button "Show more" at bounding box center [158, 194] width 23 height 7
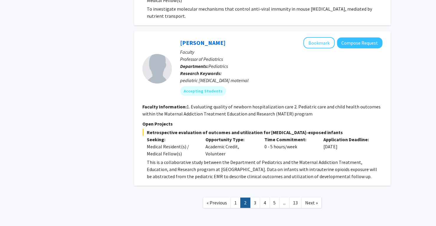
scroll to position [2124, 0]
click at [256, 198] on link "3" at bounding box center [255, 203] width 10 height 10
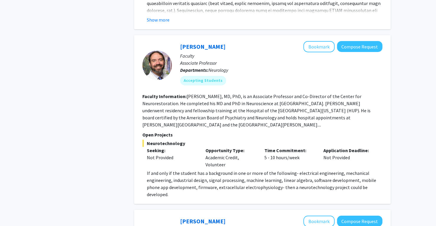
scroll to position [1144, 0]
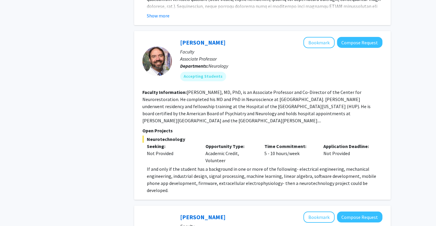
drag, startPoint x: 221, startPoint y: 91, endPoint x: 279, endPoint y: 107, distance: 60.9
click at [279, 107] on fg-read-more "Mijail D. Serruya, MD, PhD, is an Associate Professor and Co-Director of the Ce…" at bounding box center [256, 106] width 228 height 34
click at [311, 108] on fg-read-more "Mijail D. Serruya, MD, PhD, is an Associate Professor and Co-Director of the Ce…" at bounding box center [256, 106] width 228 height 34
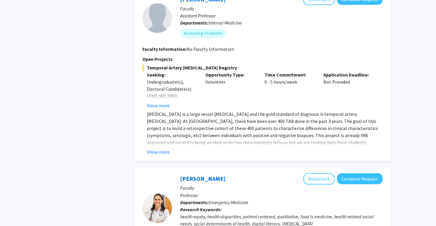
scroll to position [1771, 0]
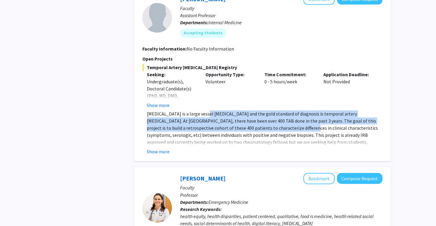
drag, startPoint x: 197, startPoint y: 89, endPoint x: 241, endPoint y: 104, distance: 46.1
click at [241, 110] on p "Giant cell arteritis is a large vessel vasculitis and the gold standard of diag…" at bounding box center [265, 131] width 236 height 42
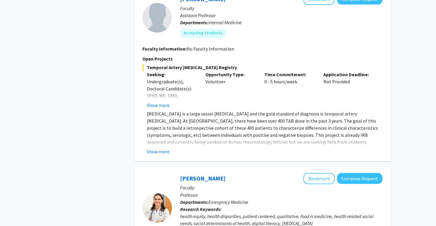
click at [268, 110] on p "Giant cell arteritis is a large vessel vasculitis and the gold standard of diag…" at bounding box center [265, 131] width 236 height 42
click at [239, 110] on p "Giant cell arteritis is a large vessel vasculitis and the gold standard of diag…" at bounding box center [265, 131] width 236 height 42
click at [157, 148] on button "Show more" at bounding box center [158, 151] width 23 height 7
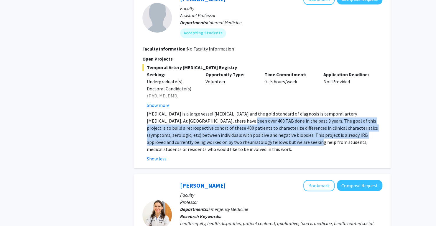
drag, startPoint x: 197, startPoint y: 100, endPoint x: 251, endPoint y: 118, distance: 57.4
click at [251, 118] on p "Giant cell arteritis is a large vessel vasculitis and the gold standard of diag…" at bounding box center [265, 131] width 236 height 42
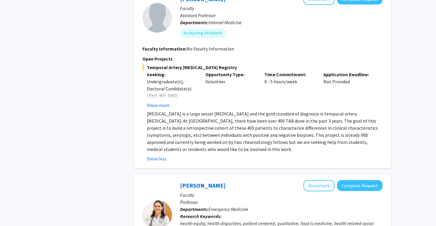
click at [170, 110] on p "Giant cell arteritis is a large vessel vasculitis and the gold standard of diag…" at bounding box center [265, 131] width 236 height 42
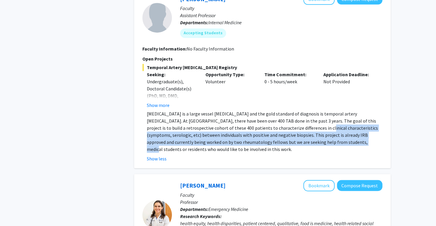
drag, startPoint x: 306, startPoint y: 122, endPoint x: 258, endPoint y: 103, distance: 51.3
click at [258, 110] on p "Giant cell arteritis is a large vessel vasculitis and the gold standard of diag…" at bounding box center [265, 131] width 236 height 42
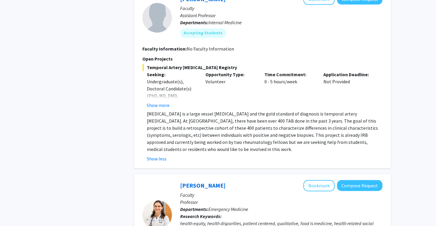
click at [214, 110] on p "Giant cell arteritis is a large vessel vasculitis and the gold standard of diag…" at bounding box center [265, 131] width 236 height 42
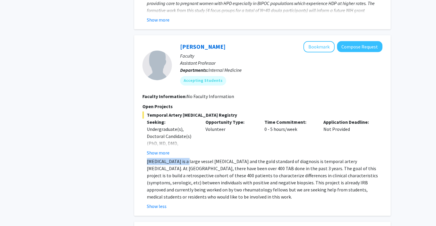
drag, startPoint x: 145, startPoint y: 139, endPoint x: 180, endPoint y: 141, distance: 35.4
click at [180, 157] on fg-read-more "Giant cell arteritis is a large vessel vasculitis and the gold standard of diag…" at bounding box center [262, 183] width 240 height 52
click at [312, 41] on button "Bookmark" at bounding box center [318, 46] width 31 height 11
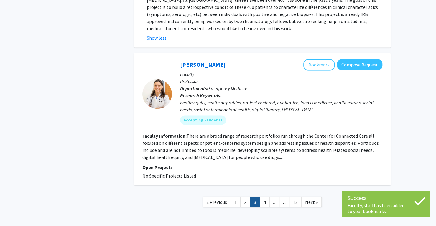
scroll to position [1895, 0]
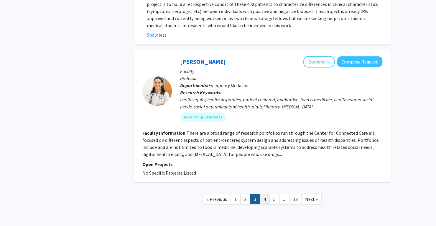
click at [266, 193] on link "4" at bounding box center [265, 198] width 10 height 10
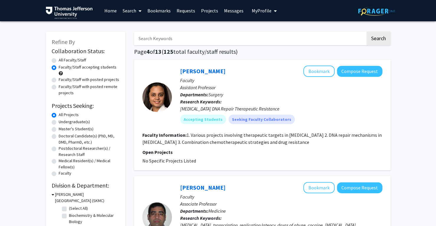
click at [190, 143] on fg-read-more "1. Various projects involving therapeutic targets in pancreatic cancer 2. DNA r…" at bounding box center [261, 138] width 239 height 13
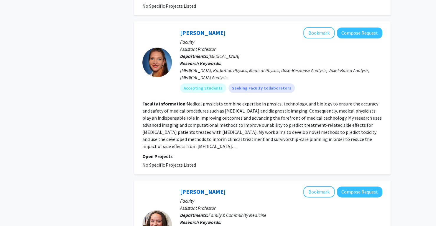
scroll to position [320, 0]
click at [310, 27] on button "Bookmark" at bounding box center [318, 32] width 31 height 11
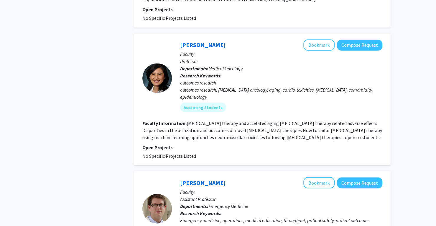
scroll to position [597, 0]
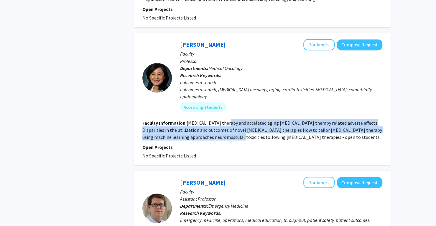
drag, startPoint x: 225, startPoint y: 116, endPoint x: 234, endPoint y: 129, distance: 15.9
click at [234, 129] on fg-read-more "Cancer therapy and accelated aging cancer therapy related adverse effects Dispa…" at bounding box center [262, 129] width 240 height 20
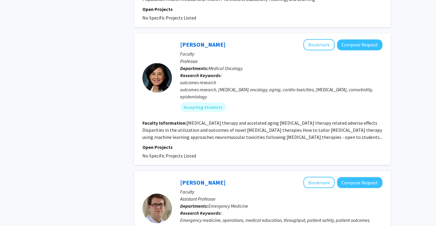
click at [245, 131] on fg-read-more "Cancer therapy and accelated aging cancer therapy related adverse effects Dispa…" at bounding box center [262, 129] width 240 height 20
click at [323, 39] on button "Bookmark" at bounding box center [318, 44] width 31 height 11
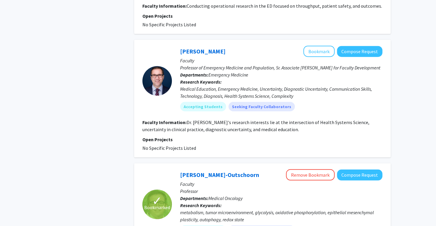
scroll to position [837, 0]
click at [203, 119] on fg-read-more "Dr. Papanagnou's research interests lie at the intersection of Health Systems S…" at bounding box center [255, 125] width 227 height 13
click at [320, 45] on button "Bookmark" at bounding box center [318, 50] width 31 height 11
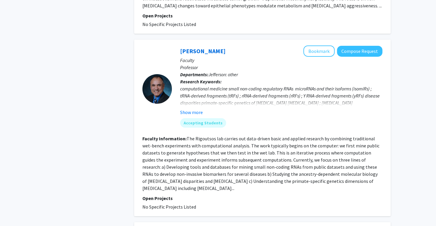
scroll to position [1120, 0]
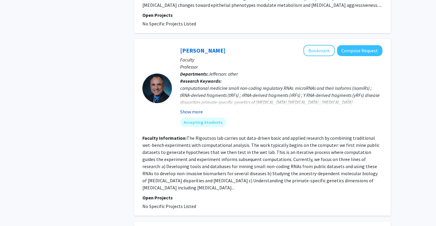
click at [190, 108] on button "Show more" at bounding box center [191, 111] width 23 height 7
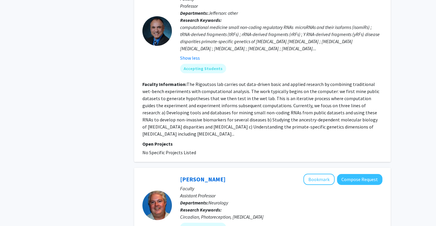
scroll to position [1182, 0]
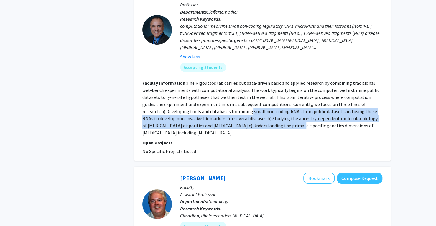
drag, startPoint x: 226, startPoint y: 103, endPoint x: 250, endPoint y: 121, distance: 30.4
click at [250, 121] on section "Faculty Information: The Rigoutsos lab carries out data-driven basic and applie…" at bounding box center [262, 107] width 240 height 57
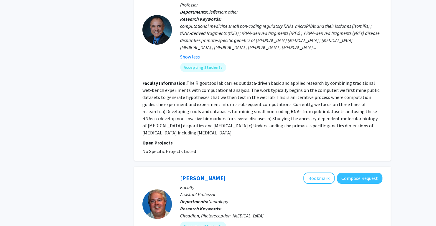
click at [276, 79] on section "Faculty Information: The Rigoutsos lab carries out data-driven basic and applie…" at bounding box center [262, 107] width 240 height 57
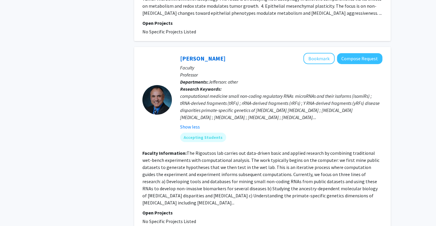
scroll to position [1111, 0]
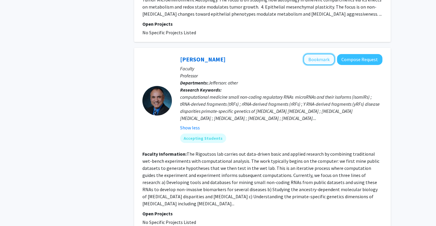
click at [318, 54] on button "Bookmark" at bounding box center [318, 59] width 31 height 11
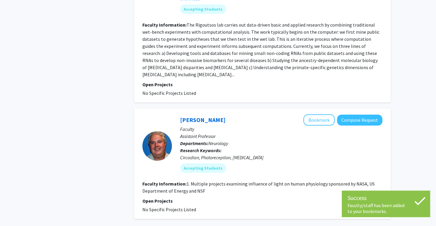
scroll to position [1284, 0]
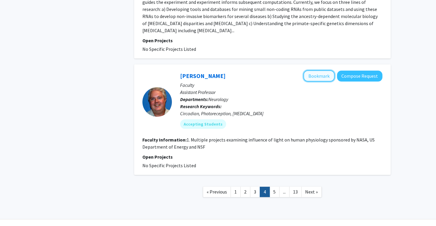
click at [321, 70] on button "Bookmark" at bounding box center [318, 75] width 31 height 11
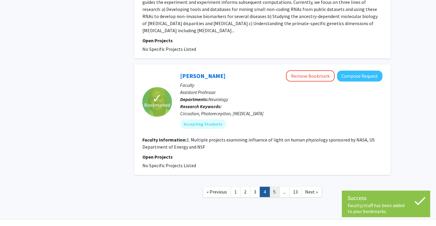
click at [276, 186] on link "5" at bounding box center [274, 191] width 10 height 10
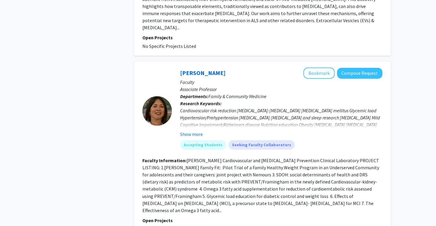
scroll to position [460, 0]
click at [195, 131] on button "Show more" at bounding box center [191, 134] width 23 height 7
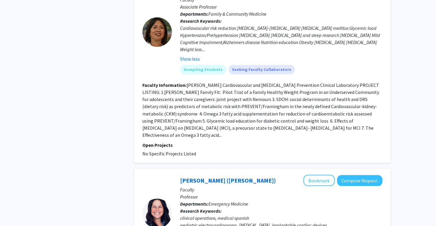
scroll to position [543, 0]
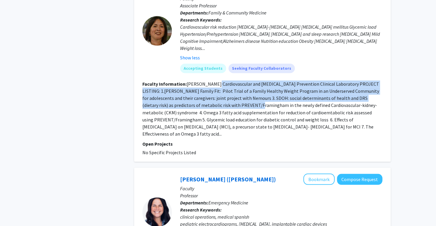
drag, startPoint x: 212, startPoint y: 70, endPoint x: 233, endPoint y: 90, distance: 29.0
click at [233, 90] on fg-read-more "Dr. Cheng's Cardiovascular and Alzheimer's Prevention Clinical Laboratory PROJE…" at bounding box center [260, 108] width 237 height 55
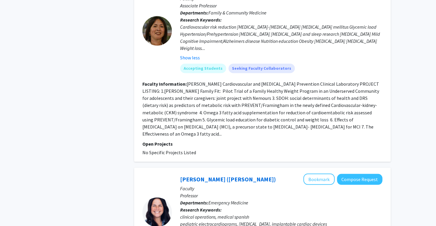
drag, startPoint x: 249, startPoint y: 99, endPoint x: 206, endPoint y: 105, distance: 43.7
click at [206, 105] on fg-read-more "Dr. Cheng's Cardiovascular and Alzheimer's Prevention Clinical Laboratory PROJE…" at bounding box center [260, 108] width 237 height 55
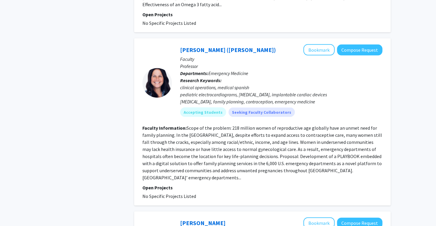
scroll to position [673, 0]
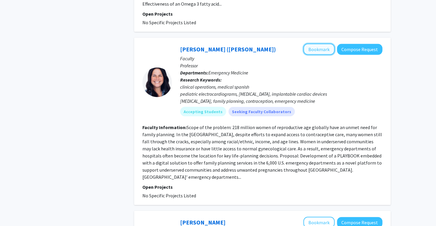
click at [326, 44] on button "Bookmark" at bounding box center [318, 49] width 31 height 11
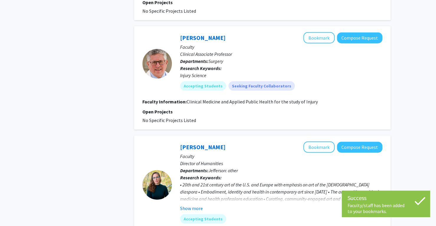
scroll to position [858, 0]
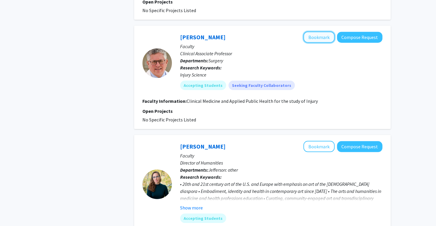
click at [326, 32] on button "Bookmark" at bounding box center [318, 37] width 31 height 11
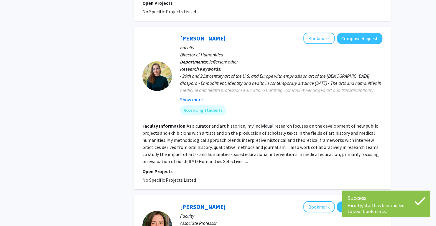
scroll to position [966, 0]
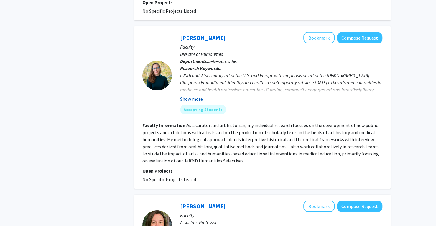
click at [191, 95] on button "Show more" at bounding box center [191, 98] width 23 height 7
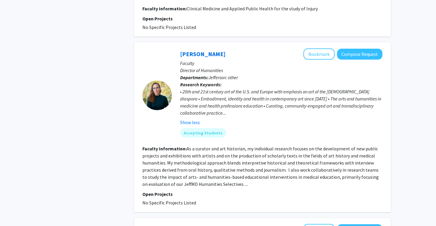
scroll to position [950, 0]
click at [320, 49] on button "Bookmark" at bounding box center [318, 54] width 31 height 11
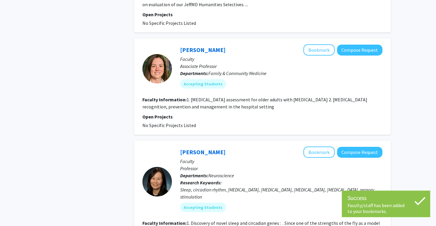
scroll to position [1129, 0]
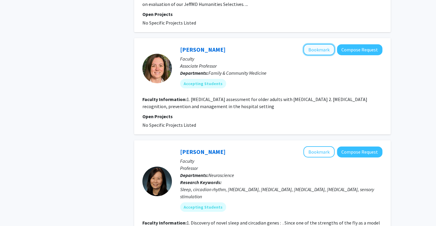
click at [320, 44] on button "Bookmark" at bounding box center [318, 49] width 31 height 11
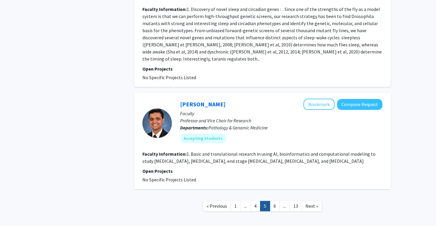
scroll to position [1342, 0]
click at [318, 99] on button "Bookmark" at bounding box center [318, 104] width 31 height 11
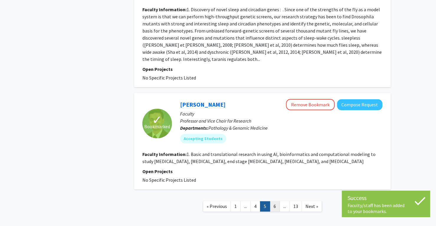
click at [272, 201] on link "6" at bounding box center [275, 206] width 10 height 10
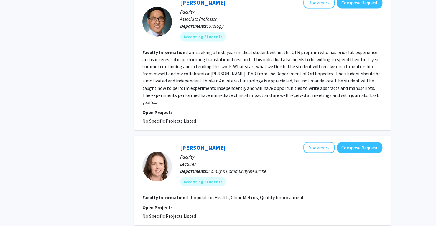
scroll to position [571, 0]
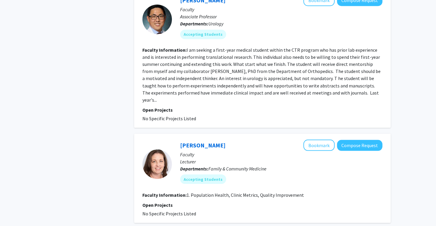
click at [286, 83] on fg-read-more "I am seeking a first-year medical student within the CTR program who has prior …" at bounding box center [261, 74] width 238 height 55
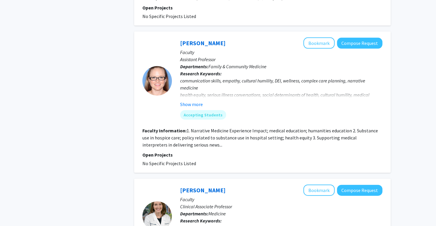
scroll to position [768, 0]
click at [198, 100] on button "Show more" at bounding box center [191, 103] width 23 height 7
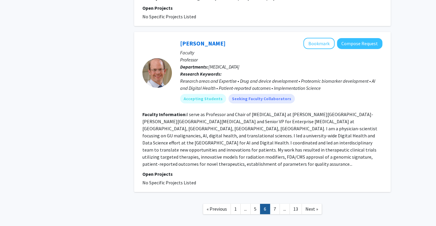
scroll to position [1139, 0]
click at [320, 37] on button "Bookmark" at bounding box center [318, 42] width 31 height 11
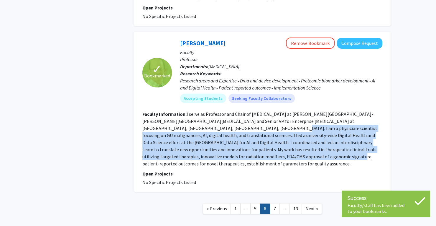
drag, startPoint x: 203, startPoint y: 116, endPoint x: 254, endPoint y: 142, distance: 56.2
click at [254, 142] on fg-read-more "I serve as Professor and Chair of Radiation Oncology at Thomas Jefferson Univer…" at bounding box center [259, 138] width 235 height 55
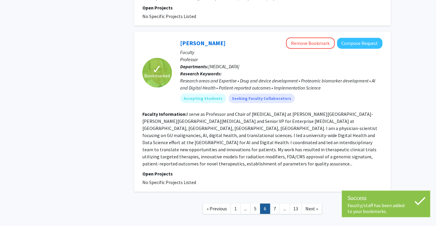
click at [314, 147] on fg-search-faculty "✓ Bookmarked Adam Dicker Remove Bookmark Compose Request Faculty Professor Depa…" at bounding box center [262, 111] width 240 height 148
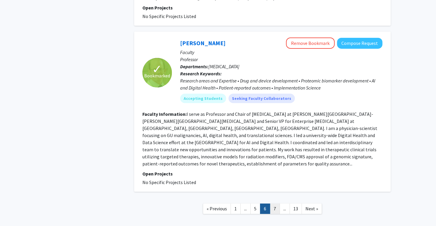
click at [274, 203] on link "7" at bounding box center [275, 208] width 10 height 10
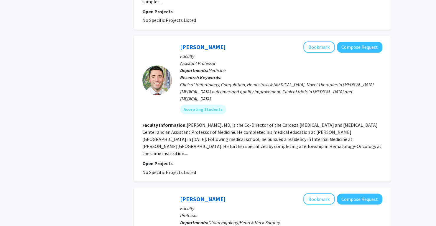
scroll to position [485, 0]
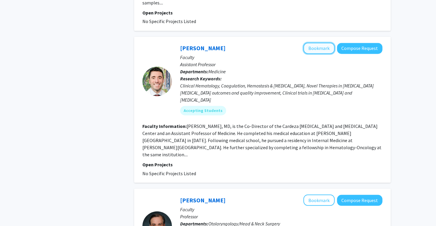
click at [317, 42] on button "Bookmark" at bounding box center [318, 47] width 31 height 11
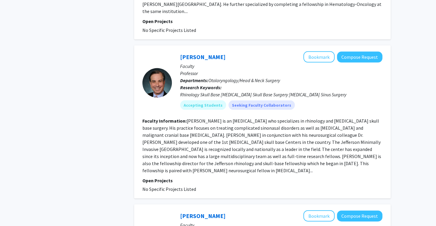
scroll to position [628, 0]
click at [323, 51] on button "Bookmark" at bounding box center [318, 56] width 31 height 11
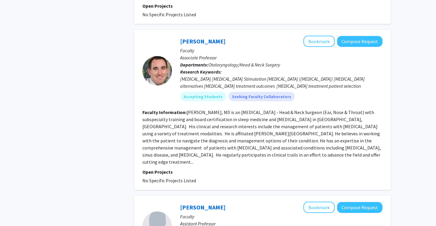
scroll to position [796, 0]
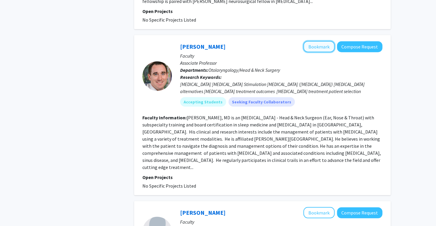
click at [315, 41] on button "Bookmark" at bounding box center [318, 46] width 31 height 11
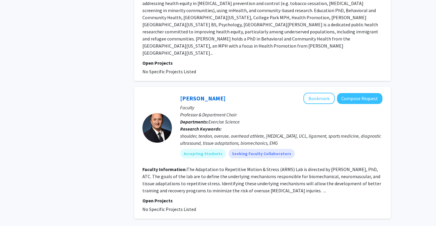
scroll to position [1295, 0]
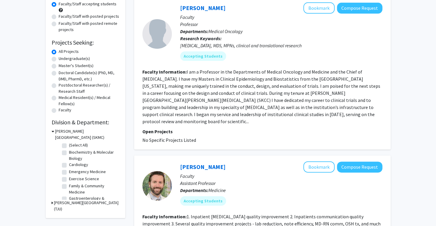
scroll to position [57, 0]
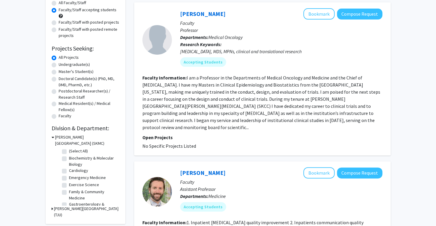
drag, startPoint x: 323, startPoint y: 13, endPoint x: 345, endPoint y: 36, distance: 31.9
click at [345, 36] on p "Departments: Medical Oncology" at bounding box center [281, 37] width 202 height 7
click at [314, 11] on button "Bookmark" at bounding box center [318, 13] width 31 height 11
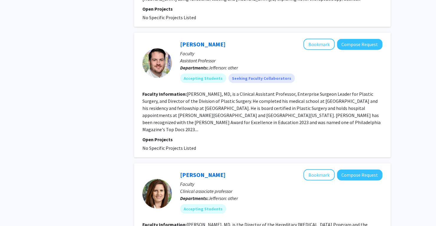
scroll to position [894, 0]
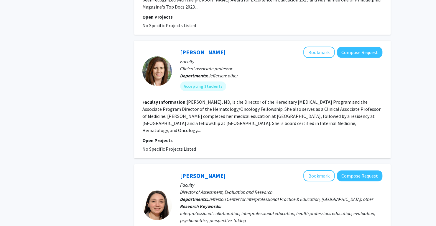
scroll to position [1030, 0]
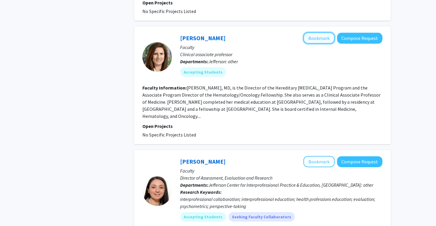
click at [321, 32] on button "Bookmark" at bounding box center [318, 37] width 31 height 11
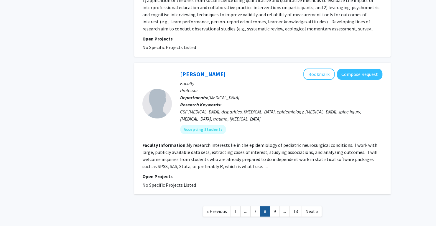
scroll to position [1276, 0]
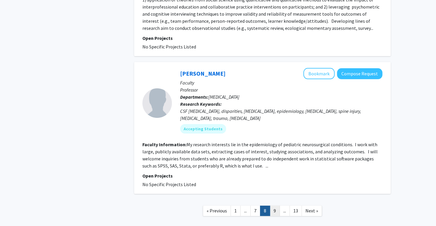
click at [274, 205] on link "9" at bounding box center [275, 210] width 10 height 10
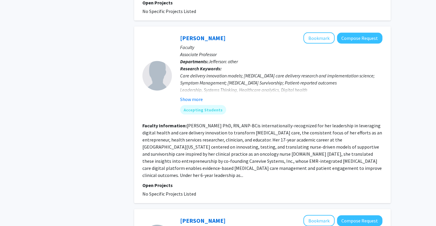
scroll to position [685, 0]
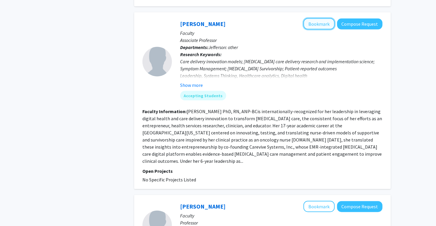
click at [323, 18] on button "Bookmark" at bounding box center [318, 23] width 31 height 11
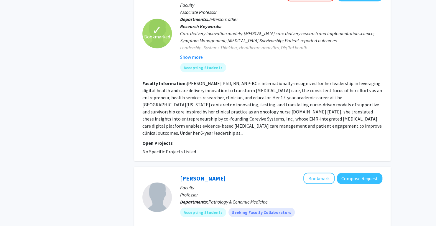
scroll to position [713, 0]
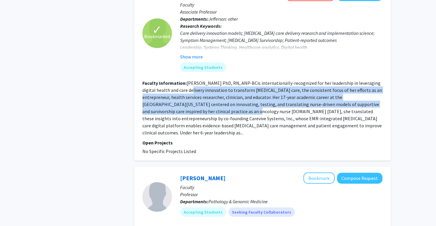
drag, startPoint x: 183, startPoint y: 84, endPoint x: 207, endPoint y: 103, distance: 30.0
click at [207, 103] on fg-read-more "Dr. Carrie Tompkins Stricker PhD, RN, ANP-BCis internationally-recognized for h…" at bounding box center [262, 107] width 240 height 55
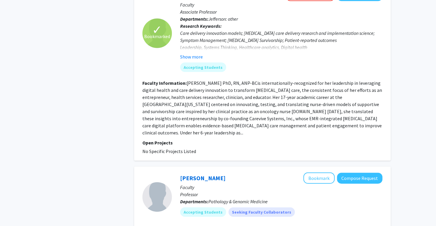
click at [225, 113] on fg-read-more "Dr. Carrie Tompkins Stricker PhD, RN, ANP-BCis internationally-recognized for h…" at bounding box center [262, 107] width 240 height 55
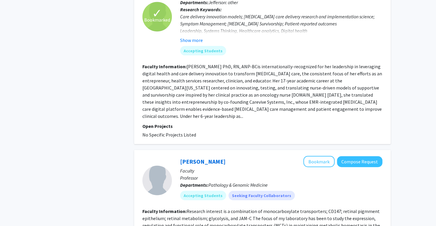
scroll to position [731, 0]
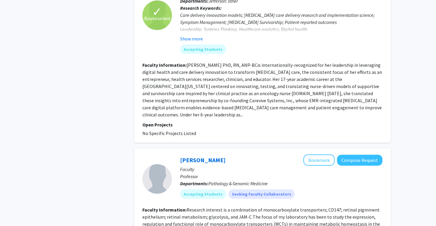
click at [251, 102] on fg-read-more "Dr. Carrie Tompkins Stricker PhD, RN, ANP-BCis internationally-recognized for h…" at bounding box center [262, 89] width 240 height 55
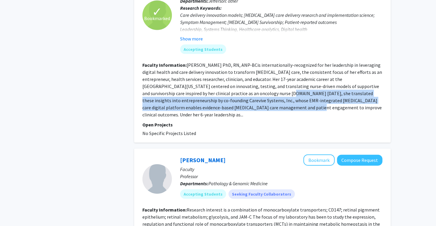
drag, startPoint x: 240, startPoint y: 85, endPoint x: 267, endPoint y: 99, distance: 30.3
click at [267, 99] on fg-read-more "Dr. Carrie Tompkins Stricker PhD, RN, ANP-BCis internationally-recognized for h…" at bounding box center [262, 89] width 240 height 55
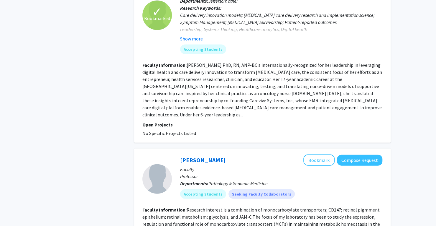
click at [213, 84] on fg-read-more "Dr. Carrie Tompkins Stricker PhD, RN, ANP-BCis internationally-recognized for h…" at bounding box center [262, 89] width 240 height 55
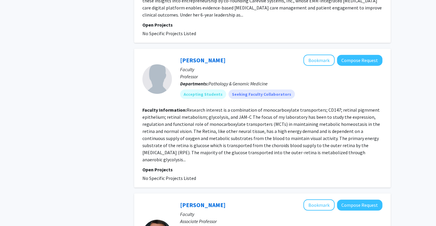
scroll to position [830, 0]
drag, startPoint x: 325, startPoint y: 4, endPoint x: 396, endPoint y: 12, distance: 72.0
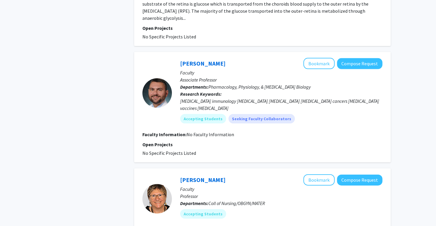
scroll to position [972, 0]
click at [317, 57] on button "Bookmark" at bounding box center [318, 62] width 31 height 11
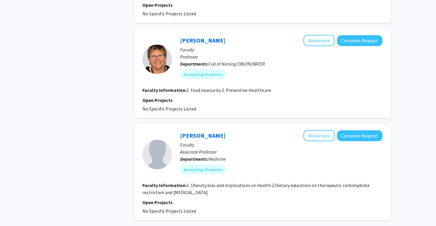
scroll to position [1156, 0]
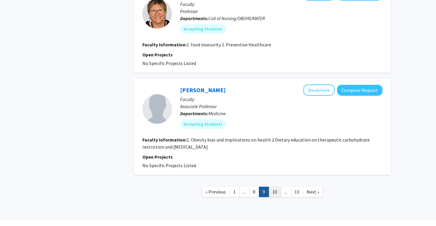
click at [275, 186] on link "10" at bounding box center [275, 191] width 12 height 10
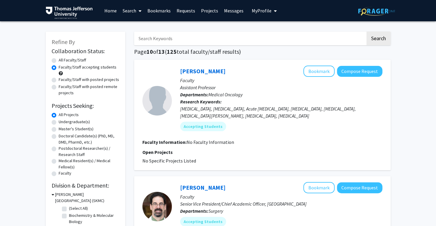
click at [275, 114] on div "Acute Myeloid Leukemia, Myelodysplastic Syndromes, Acute Lymphoblastic Leukemia…" at bounding box center [281, 112] width 202 height 14
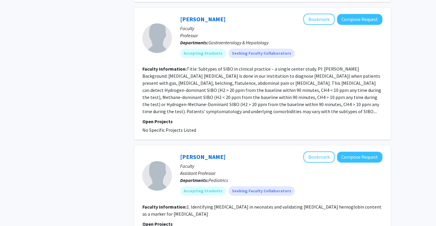
scroll to position [460, 0]
click at [328, 20] on button "Bookmark" at bounding box center [318, 19] width 31 height 11
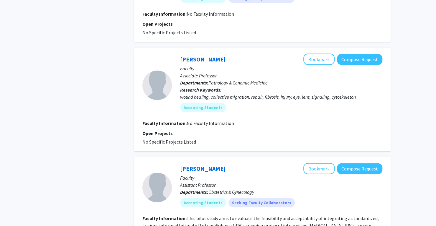
scroll to position [754, 0]
click at [316, 59] on button "Bookmark" at bounding box center [318, 58] width 31 height 11
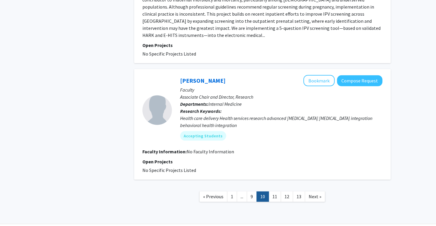
scroll to position [1005, 0]
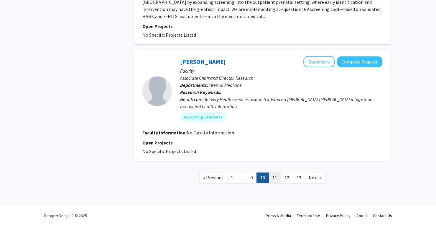
click at [274, 174] on link "11" at bounding box center [275, 177] width 12 height 10
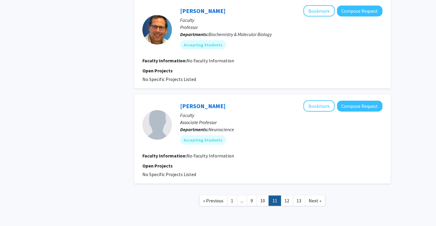
scroll to position [857, 0]
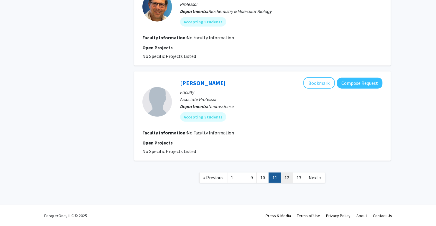
click at [285, 177] on link "12" at bounding box center [287, 177] width 12 height 10
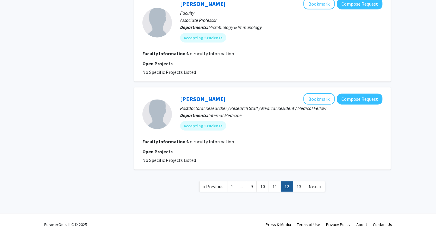
scroll to position [821, 0]
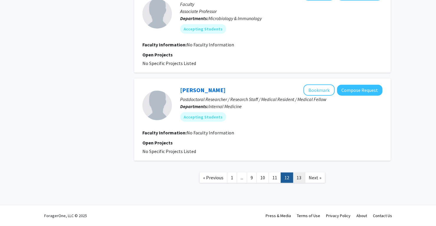
click at [300, 178] on link "13" at bounding box center [299, 177] width 12 height 10
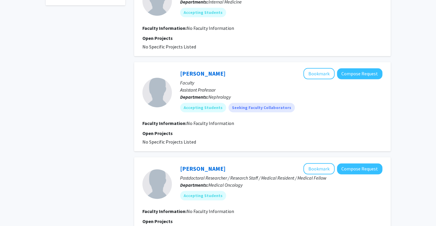
scroll to position [354, 0]
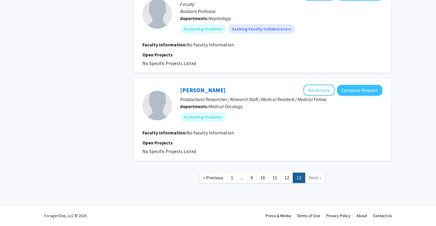
drag, startPoint x: 315, startPoint y: 182, endPoint x: 101, endPoint y: 89, distance: 233.4
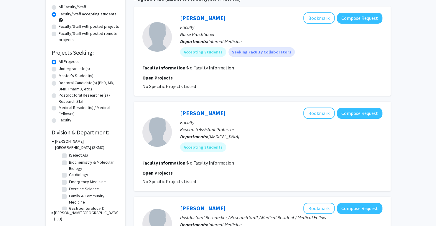
scroll to position [0, 0]
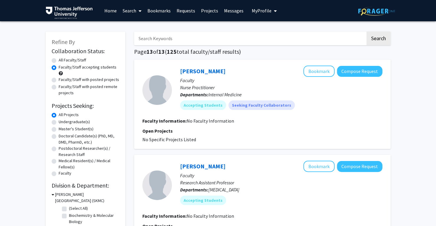
click at [69, 76] on label "Faculty/Staff with posted projects" at bounding box center [89, 79] width 60 height 6
click at [62, 76] on input "Faculty/Staff with posted projects" at bounding box center [61, 78] width 4 height 4
radio input "true"
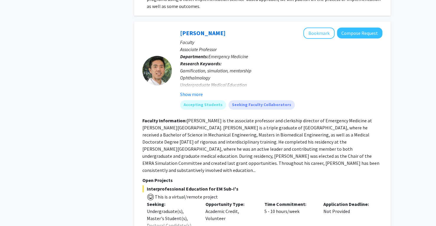
scroll to position [2837, 0]
click at [195, 92] on button "Show more" at bounding box center [191, 93] width 23 height 7
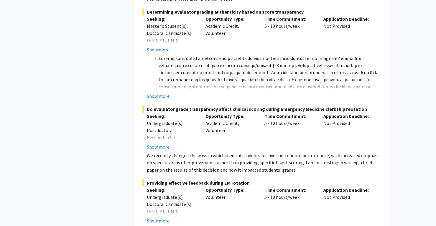
scroll to position [3103, 0]
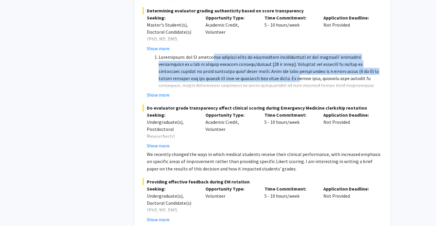
drag, startPoint x: 210, startPoint y: 50, endPoint x: 251, endPoint y: 70, distance: 46.4
click at [251, 70] on li at bounding box center [271, 95] width 224 height 85
click at [159, 91] on button "Show more" at bounding box center [158, 94] width 23 height 7
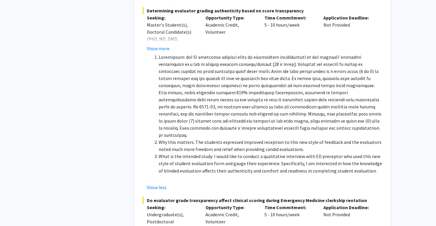
click at [198, 78] on li at bounding box center [271, 95] width 224 height 85
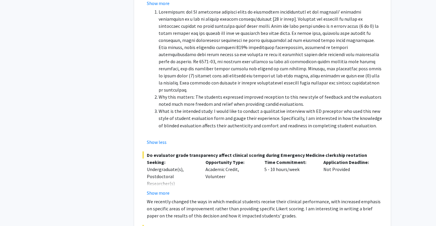
scroll to position [3158, 0]
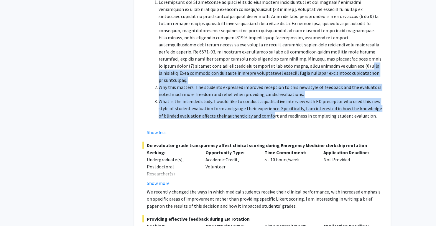
drag, startPoint x: 191, startPoint y: 56, endPoint x: 266, endPoint y: 100, distance: 86.7
click at [266, 100] on ol "Why this matters: The students expressed improved reception to this new style o…" at bounding box center [265, 59] width 236 height 120
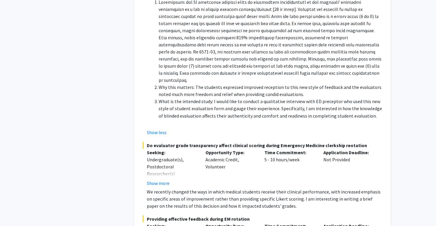
click at [196, 40] on li at bounding box center [271, 41] width 224 height 85
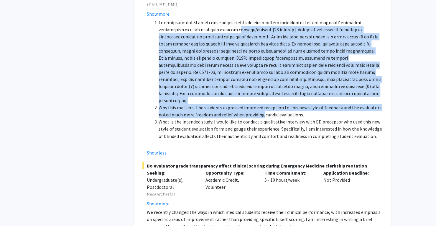
drag, startPoint x: 214, startPoint y: 24, endPoint x: 261, endPoint y: 101, distance: 90.4
click at [261, 101] on ol "Why this matters: The students expressed improved reception to this new style o…" at bounding box center [265, 79] width 236 height 120
click at [258, 56] on li at bounding box center [271, 61] width 224 height 85
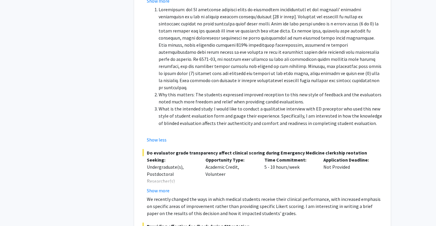
scroll to position [3150, 0]
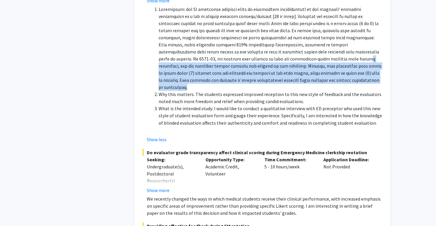
drag, startPoint x: 229, startPoint y: 49, endPoint x: 271, endPoint y: 70, distance: 47.3
click at [271, 70] on li at bounding box center [271, 48] width 224 height 85
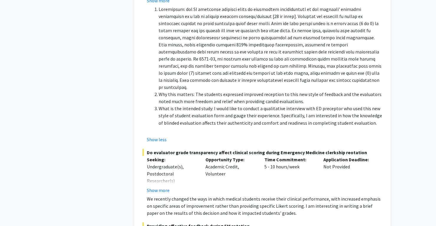
click at [246, 35] on li at bounding box center [271, 48] width 224 height 85
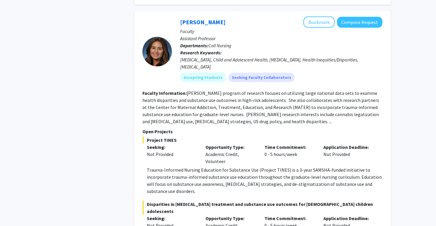
scroll to position [3538, 0]
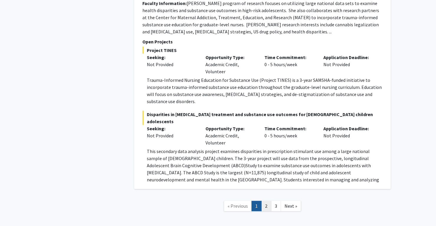
click at [266, 200] on link "2" at bounding box center [266, 205] width 10 height 10
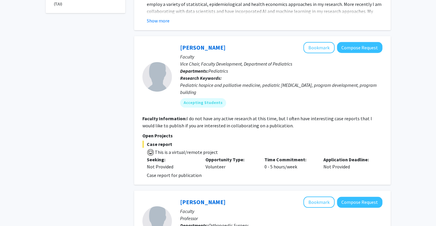
scroll to position [268, 0]
click at [319, 43] on button "Bookmark" at bounding box center [318, 47] width 31 height 11
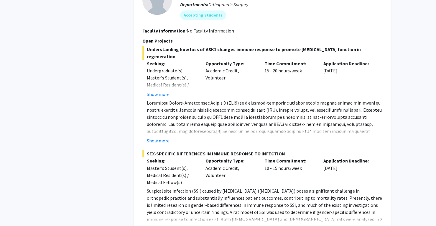
scroll to position [491, 0]
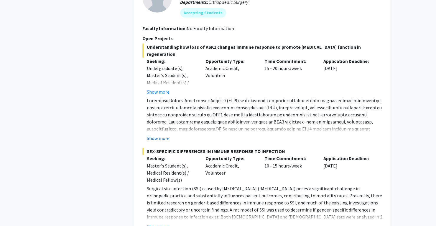
click at [159, 134] on button "Show more" at bounding box center [158, 137] width 23 height 7
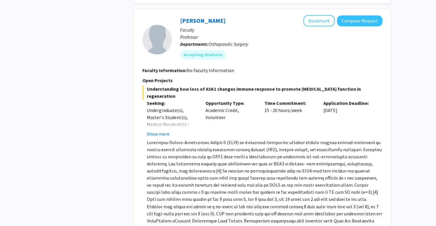
scroll to position [430, 0]
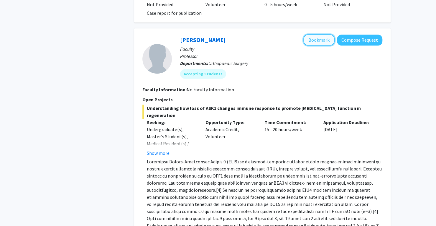
click at [325, 34] on button "Bookmark" at bounding box center [318, 39] width 31 height 11
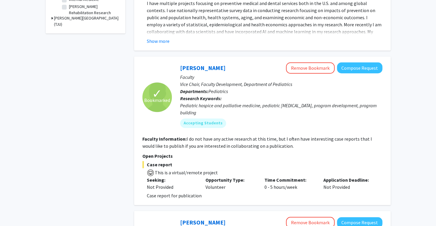
scroll to position [320, 0]
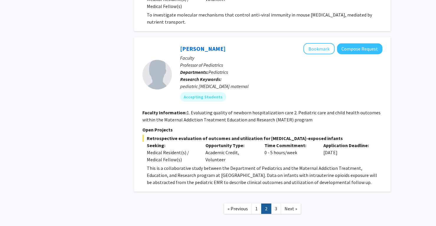
scroll to position [2248, 0]
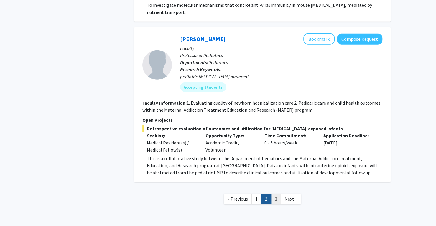
click at [273, 193] on link "3" at bounding box center [276, 198] width 10 height 10
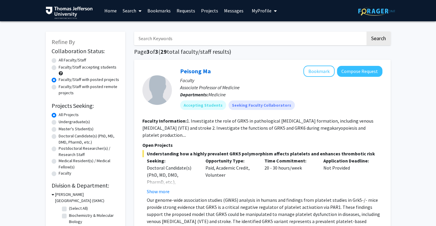
click at [268, 123] on fg-read-more "1. Investigate the role of GRK5 in pathological thrombus formation, including v…" at bounding box center [257, 128] width 231 height 20
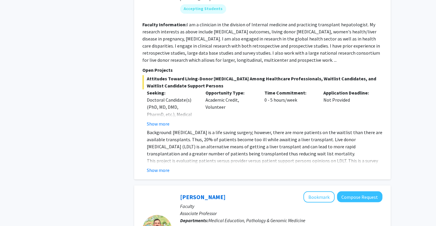
scroll to position [543, 0]
click at [163, 166] on button "Show more" at bounding box center [158, 169] width 23 height 7
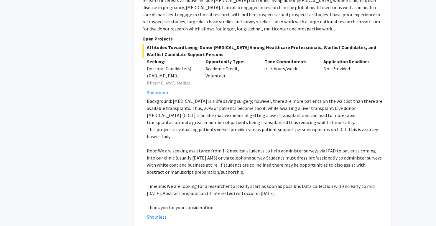
scroll to position [577, 0]
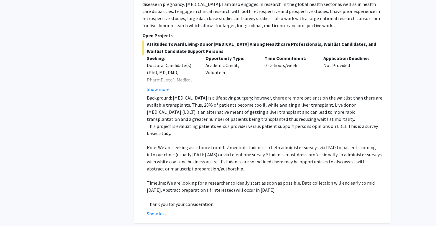
click at [291, 136] on p at bounding box center [265, 139] width 236 height 7
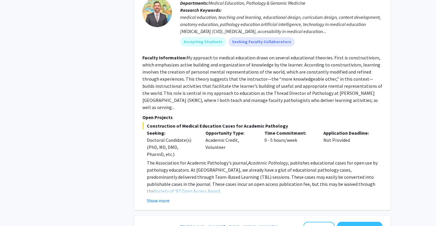
scroll to position [838, 0]
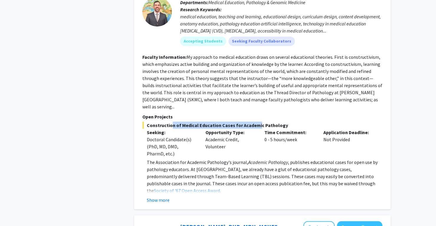
drag, startPoint x: 168, startPoint y: 111, endPoint x: 253, endPoint y: 112, distance: 84.9
click at [253, 121] on span "Construction of Medical Education Cases for Academic Pathology" at bounding box center [262, 124] width 240 height 7
click at [274, 121] on span "Construction of Medical Education Cases for Academic Pathology" at bounding box center [262, 124] width 240 height 7
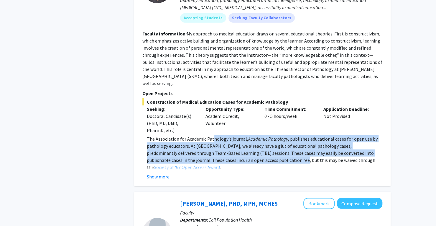
drag, startPoint x: 213, startPoint y: 125, endPoint x: 254, endPoint y: 145, distance: 46.1
click at [254, 145] on p "The Association for Academic Pathology's journal, Academic Pathology , publishe…" at bounding box center [265, 152] width 236 height 35
click at [275, 139] on p "The Association for Academic Pathology's journal, Academic Pathology , publishe…" at bounding box center [265, 152] width 236 height 35
drag, startPoint x: 273, startPoint y: 144, endPoint x: 242, endPoint y: 124, distance: 37.1
click at [242, 135] on p "The Association for Academic Pathology's journal, Academic Pathology , publishe…" at bounding box center [265, 152] width 236 height 35
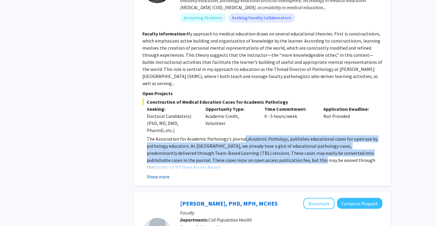
click at [167, 173] on button "Show more" at bounding box center [158, 176] width 23 height 7
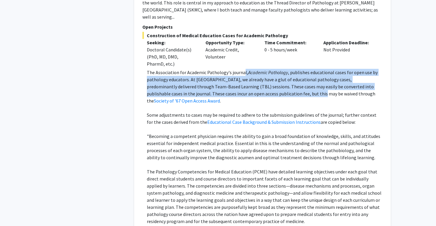
scroll to position [928, 0]
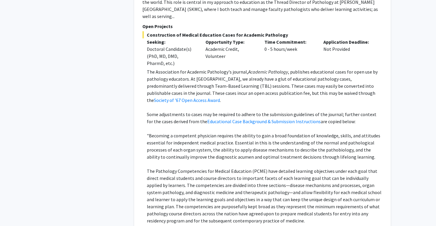
click at [166, 111] on p "Some adjustments to cases may be required to adhere to the submission guideline…" at bounding box center [265, 118] width 236 height 14
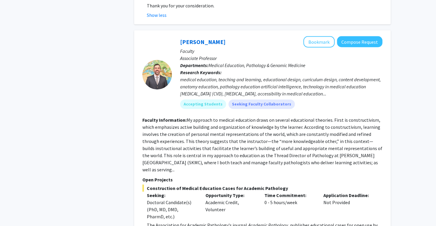
scroll to position [772, 0]
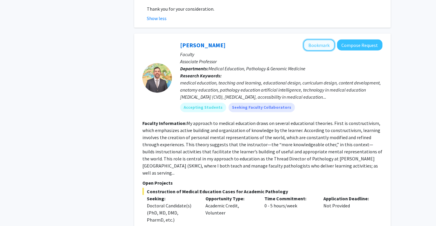
click at [323, 40] on button "Bookmark" at bounding box center [318, 45] width 31 height 11
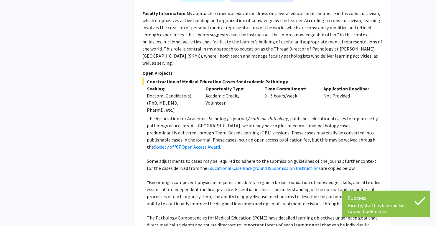
scroll to position [882, 0]
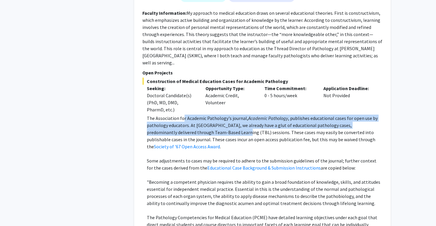
drag, startPoint x: 182, startPoint y: 106, endPoint x: 208, endPoint y: 120, distance: 29.6
click at [208, 120] on p "The Association for Academic Pathology's journal, Academic Pathology , publishe…" at bounding box center [265, 131] width 236 height 35
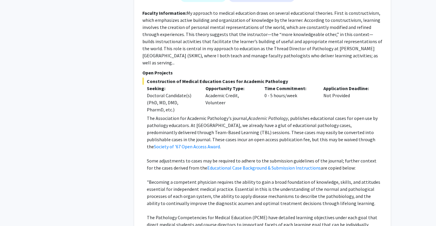
click at [240, 119] on p "The Association for Academic Pathology's journal, Academic Pathology , publishe…" at bounding box center [265, 131] width 236 height 35
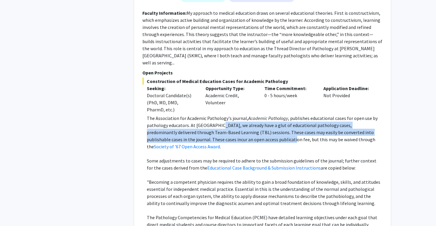
drag, startPoint x: 218, startPoint y: 111, endPoint x: 242, endPoint y: 126, distance: 27.7
click at [242, 126] on p "The Association for Academic Pathology's journal, Academic Pathology , publishe…" at bounding box center [265, 131] width 236 height 35
click at [282, 119] on p "The Association for Academic Pathology's journal, Academic Pathology , publishe…" at bounding box center [265, 131] width 236 height 35
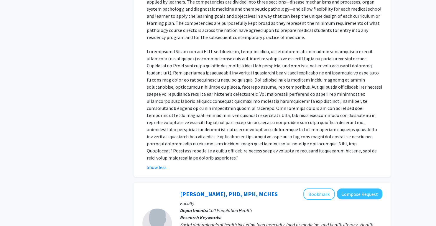
scroll to position [1116, 0]
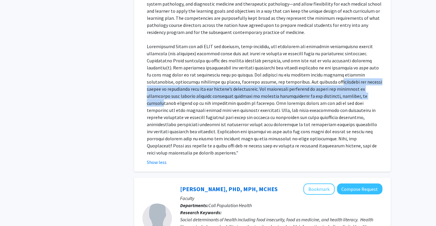
drag, startPoint x: 258, startPoint y: 61, endPoint x: 290, endPoint y: 75, distance: 34.8
click at [290, 75] on p at bounding box center [265, 99] width 236 height 113
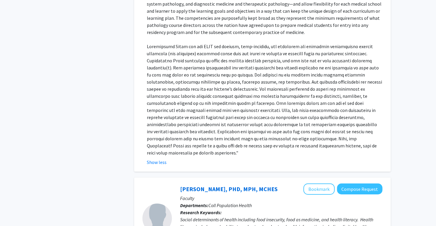
click at [289, 92] on p at bounding box center [265, 99] width 236 height 113
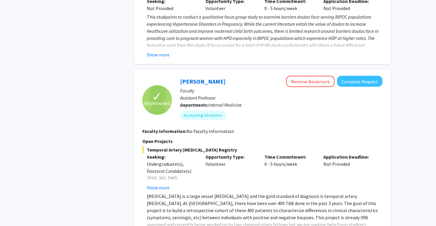
scroll to position [2031, 0]
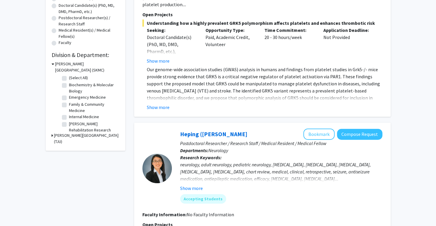
scroll to position [0, 0]
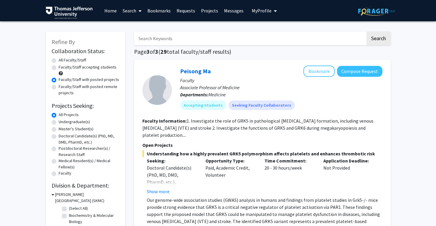
click at [232, 10] on link "Messages" at bounding box center [233, 10] width 25 height 21
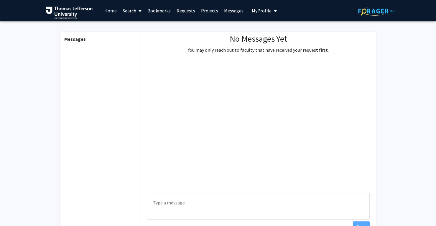
click at [266, 12] on span "My Profile" at bounding box center [262, 11] width 20 height 6
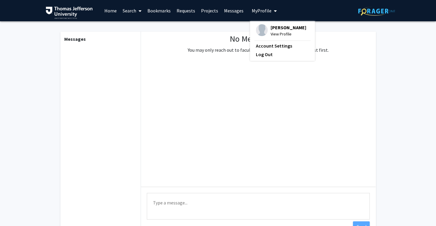
click at [275, 34] on span "View Profile" at bounding box center [289, 34] width 36 height 6
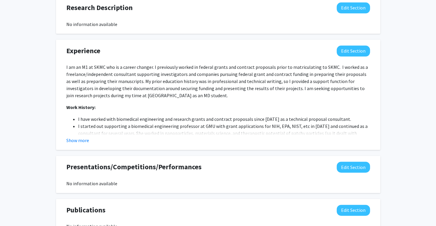
scroll to position [345, 0]
click at [84, 141] on button "Show more" at bounding box center [77, 139] width 23 height 7
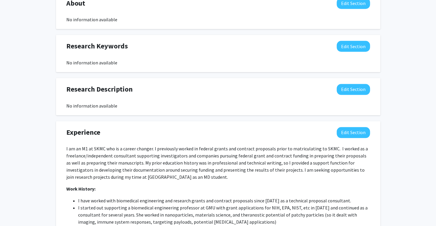
scroll to position [268, 0]
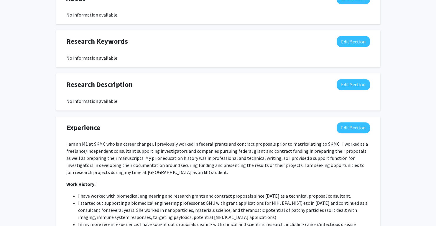
click at [83, 150] on p "I am an M1 at SKMC who is a career changer. I previously worked in federal gran…" at bounding box center [218, 157] width 304 height 35
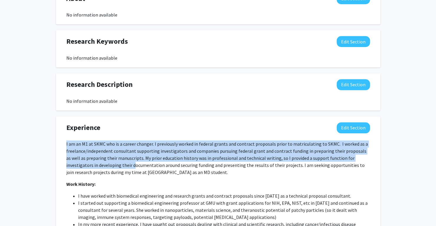
drag, startPoint x: 66, startPoint y: 144, endPoint x: 102, endPoint y: 162, distance: 40.0
click at [102, 162] on p "I am an M1 at SKMC who is a career changer. I previously worked in federal gran…" at bounding box center [218, 157] width 304 height 35
click at [162, 144] on p "I am an M1 at SKMC who is a career changer. I previously worked in federal gran…" at bounding box center [218, 157] width 304 height 35
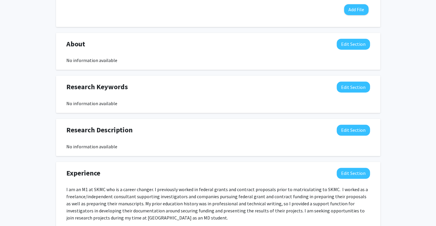
scroll to position [210, 0]
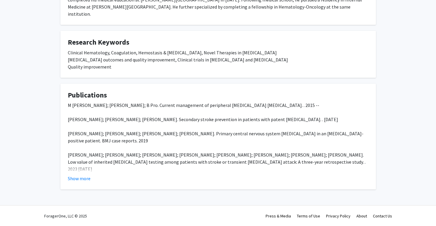
scroll to position [136, 0]
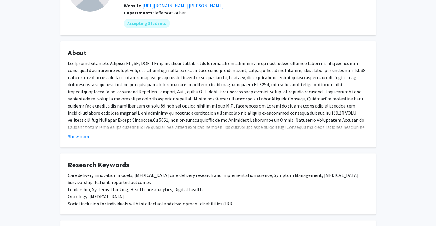
scroll to position [82, 0]
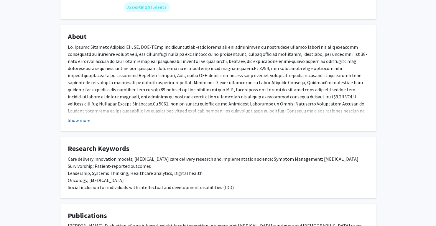
click at [83, 122] on button "Show more" at bounding box center [79, 119] width 23 height 7
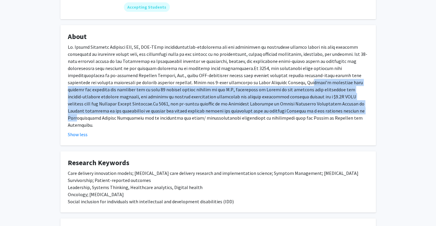
drag, startPoint x: 199, startPoint y: 83, endPoint x: 232, endPoint y: 116, distance: 46.9
click at [232, 116] on div at bounding box center [218, 85] width 301 height 85
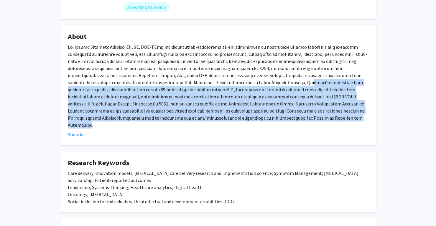
click at [256, 107] on div at bounding box center [218, 85] width 301 height 85
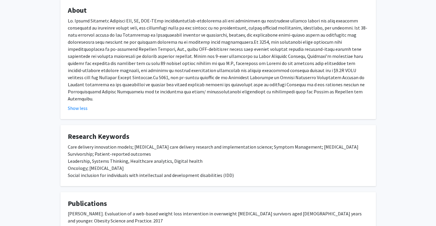
scroll to position [210, 0]
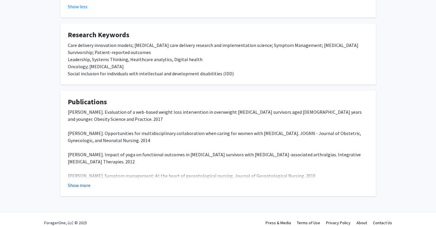
click at [86, 181] on button "Show more" at bounding box center [79, 184] width 23 height 7
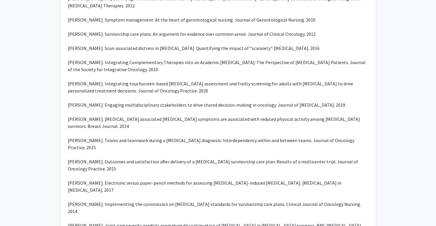
scroll to position [526, 0]
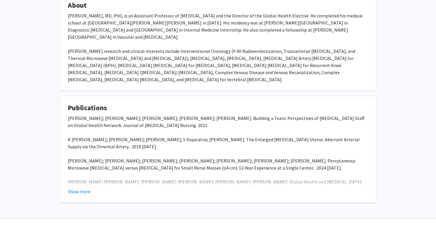
scroll to position [113, 0]
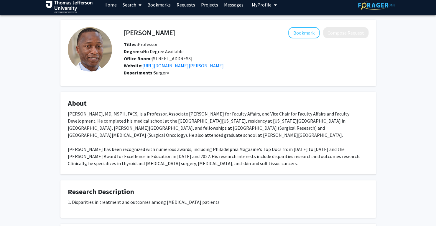
scroll to position [6, 0]
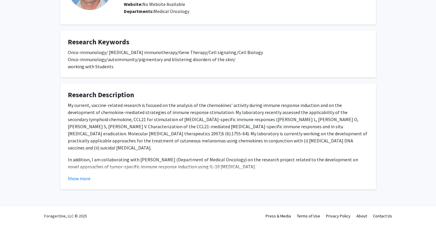
scroll to position [67, 0]
click at [73, 180] on button "Show more" at bounding box center [79, 178] width 23 height 7
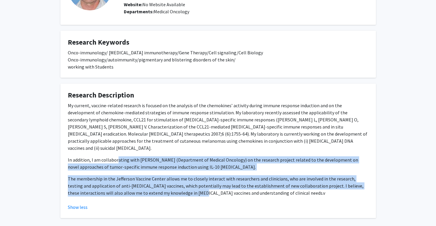
drag, startPoint x: 116, startPoint y: 151, endPoint x: 173, endPoint y: 191, distance: 69.8
click at [173, 191] on div "My current, vaccine-related research is focused on the analysis of the chemokin…" at bounding box center [218, 151] width 301 height 99
click at [216, 175] on p "The membership in the Jefferson Vaccine Center allows me to closely interact wi…" at bounding box center [218, 185] width 301 height 21
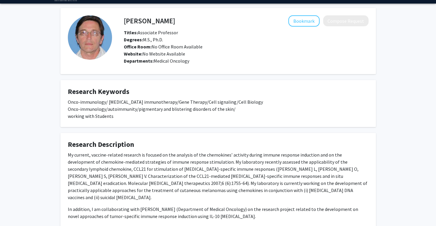
scroll to position [3, 0]
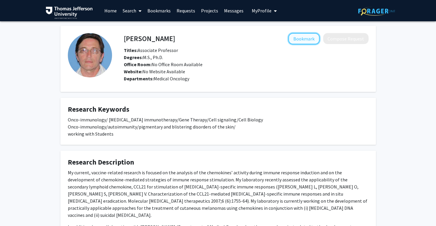
click at [307, 41] on button "Bookmark" at bounding box center [303, 38] width 31 height 11
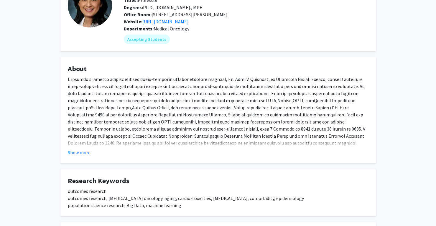
scroll to position [65, 0]
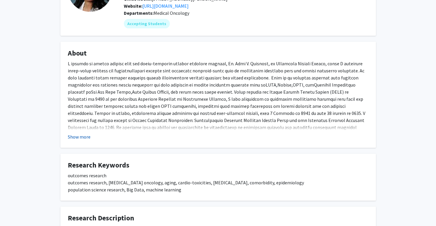
click at [81, 140] on button "Show more" at bounding box center [79, 136] width 23 height 7
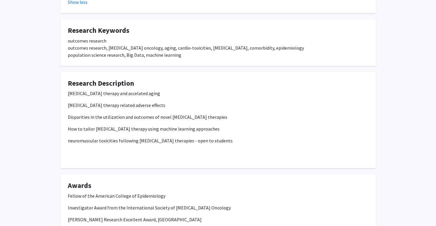
scroll to position [250, 0]
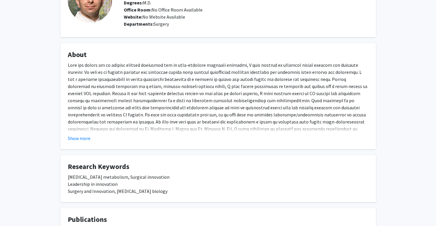
scroll to position [56, 0]
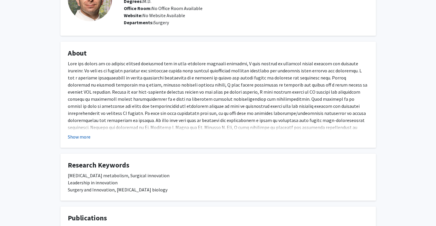
click at [86, 137] on button "Show more" at bounding box center [79, 136] width 23 height 7
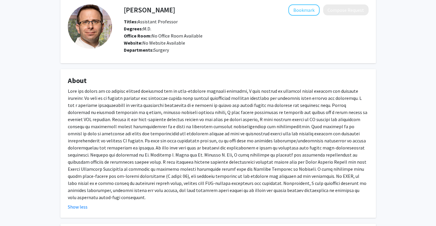
scroll to position [0, 0]
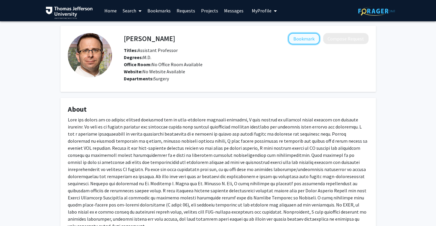
click at [305, 39] on button "Bookmark" at bounding box center [303, 38] width 31 height 11
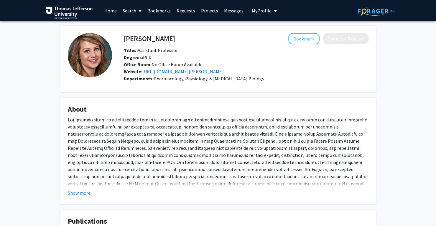
click at [75, 199] on fg-card "About Show more" at bounding box center [217, 151] width 315 height 106
click at [82, 193] on button "Show more" at bounding box center [79, 192] width 23 height 7
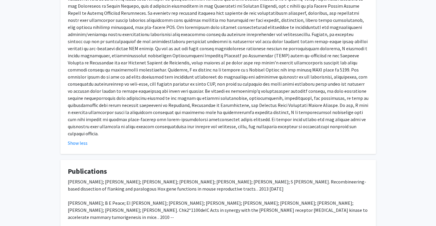
scroll to position [204, 0]
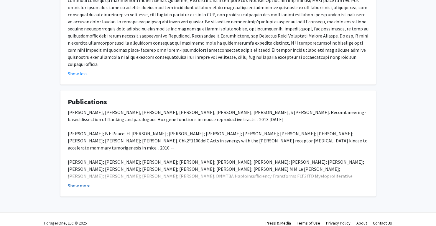
click at [82, 182] on button "Show more" at bounding box center [79, 185] width 23 height 7
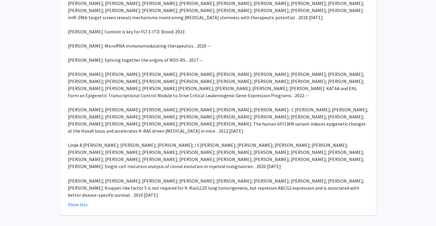
scroll to position [484, 0]
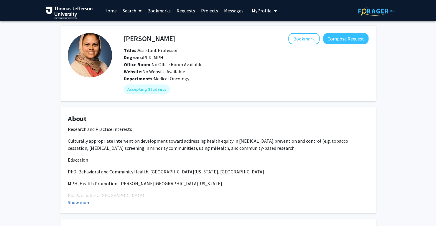
click at [85, 200] on button "Show more" at bounding box center [79, 201] width 23 height 7
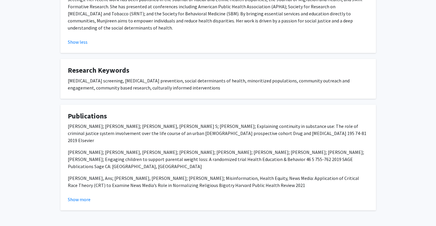
scroll to position [276, 0]
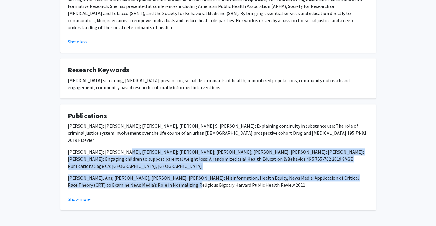
drag, startPoint x: 116, startPoint y: 137, endPoint x: 162, endPoint y: 164, distance: 53.0
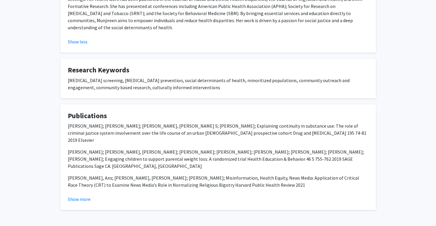
click at [129, 193] on p "Sifat, Munjireen Sara; Mental Health in University Students in Bangladesh: An E…" at bounding box center [218, 200] width 301 height 14
click at [78, 195] on button "Show more" at bounding box center [79, 198] width 23 height 7
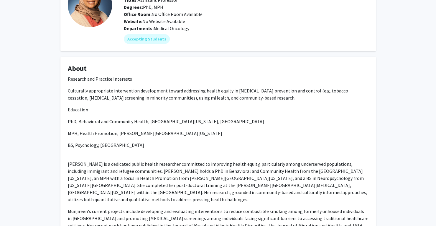
scroll to position [0, 0]
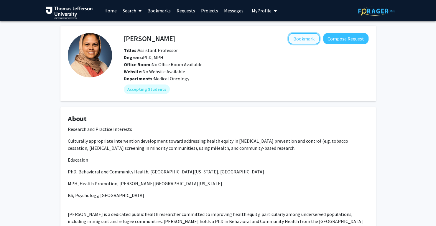
click at [294, 36] on button "Bookmark" at bounding box center [303, 38] width 31 height 11
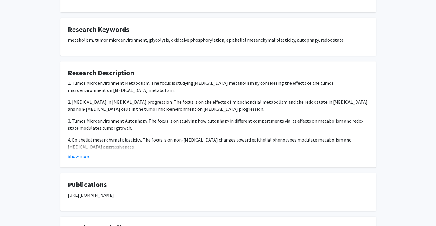
scroll to position [160, 0]
click at [82, 155] on button "Show more" at bounding box center [79, 156] width 23 height 7
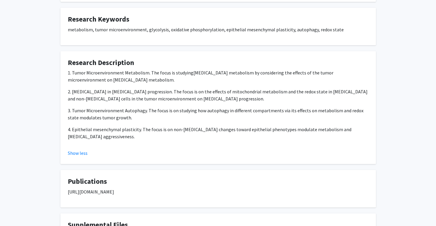
scroll to position [239, 0]
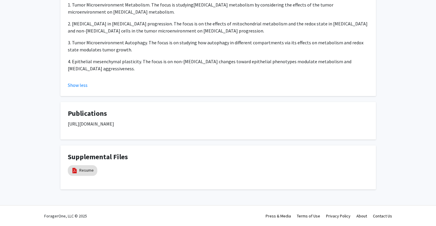
drag, startPoint x: 67, startPoint y: 124, endPoint x: 234, endPoint y: 127, distance: 166.9
click at [234, 127] on fg-card "Publications https://www.ncbi.nlm.nih.gov/myncbi/1HEm9ZZLC8gkp/bibliography/pub…" at bounding box center [217, 120] width 315 height 37
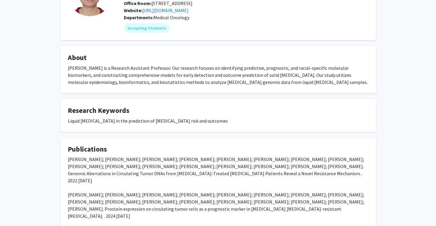
scroll to position [62, 0]
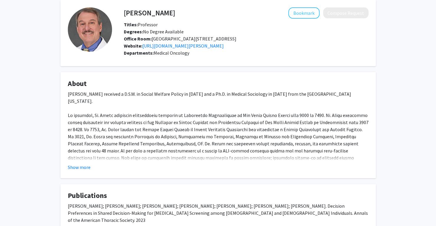
scroll to position [31, 0]
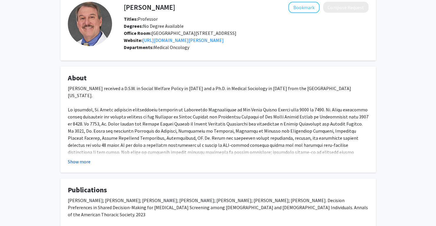
click at [82, 165] on button "Show more" at bounding box center [79, 161] width 23 height 7
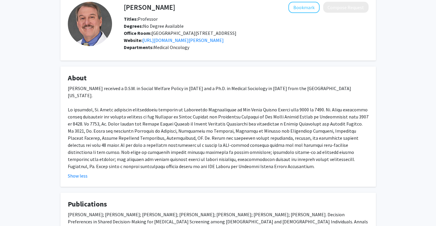
scroll to position [140, 0]
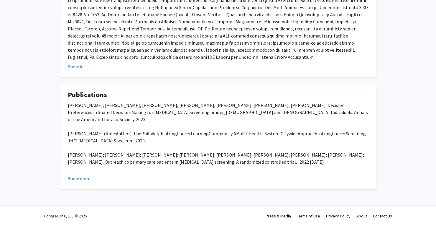
click at [77, 176] on button "Show more" at bounding box center [79, 178] width 23 height 7
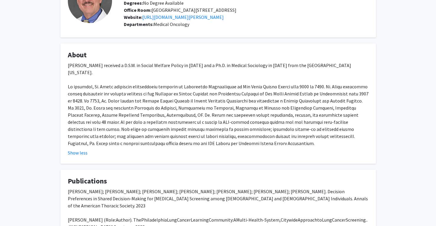
scroll to position [0, 0]
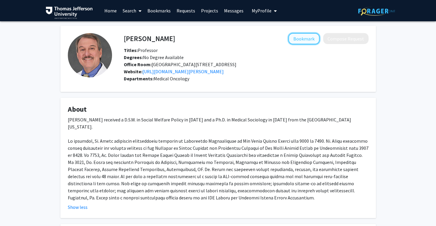
click at [308, 40] on button "Bookmark" at bounding box center [303, 38] width 31 height 11
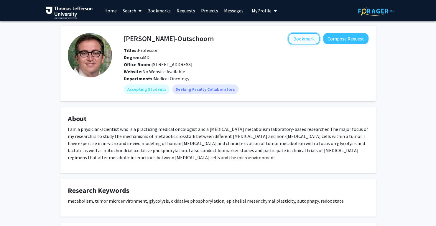
click at [302, 39] on button "Bookmark" at bounding box center [303, 38] width 31 height 11
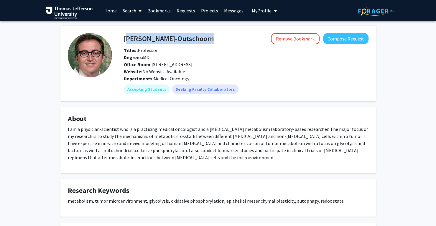
drag, startPoint x: 125, startPoint y: 39, endPoint x: 215, endPoint y: 42, distance: 89.6
click at [215, 42] on div "Ubaldo Martinez-Outschoorn Remove Bookmark Compose Request" at bounding box center [246, 38] width 254 height 11
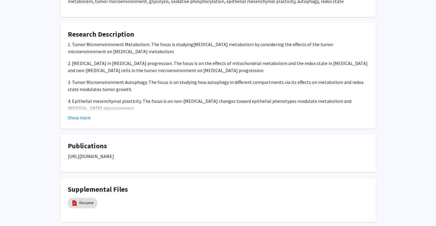
scroll to position [200, 0]
click at [85, 118] on button "Show more" at bounding box center [79, 116] width 23 height 7
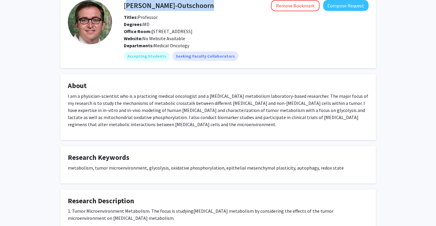
scroll to position [0, 0]
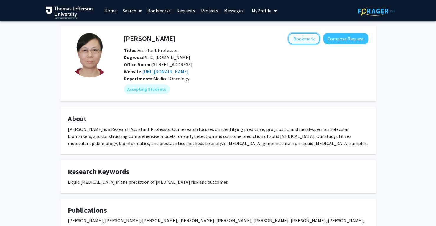
click at [305, 39] on button "Bookmark" at bounding box center [303, 38] width 31 height 11
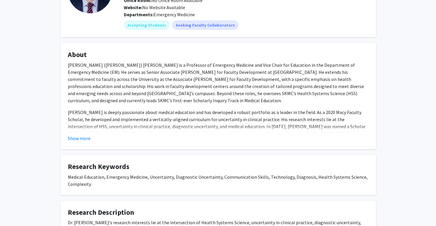
scroll to position [64, 0]
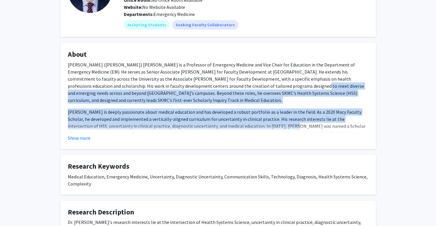
drag, startPoint x: 228, startPoint y: 83, endPoint x: 260, endPoint y: 122, distance: 50.3
click at [260, 122] on div "[PERSON_NAME] ([PERSON_NAME]) [PERSON_NAME] is a Professor of Emergency Medicin…" at bounding box center [218, 146] width 301 height 170
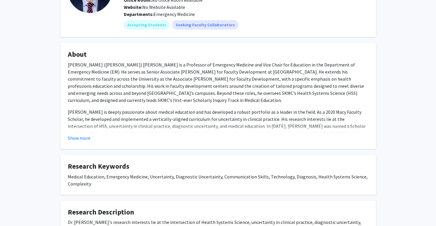
click at [292, 121] on p "Dr. Papanagnou is deeply passionate about medical education and has developed a…" at bounding box center [218, 133] width 301 height 50
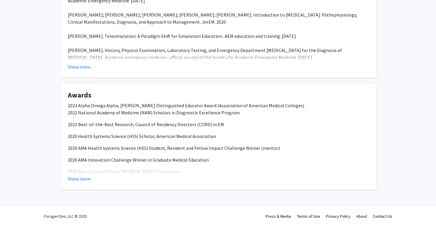
scroll to position [343, 0]
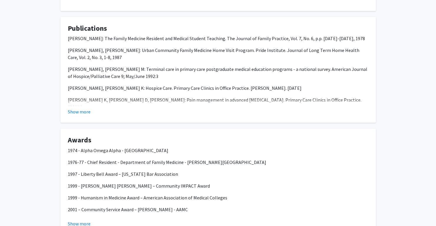
scroll to position [222, 0]
click at [77, 112] on button "Show more" at bounding box center [79, 110] width 23 height 7
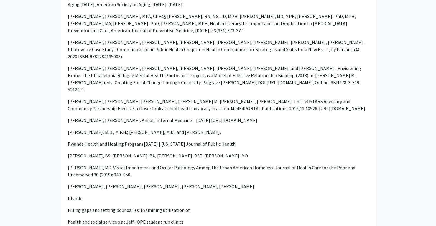
scroll to position [1269, 0]
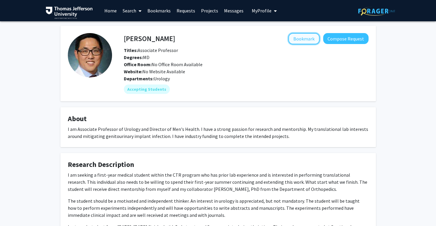
click at [307, 38] on button "Bookmark" at bounding box center [303, 38] width 31 height 11
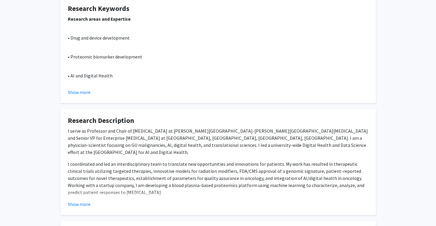
scroll to position [110, 0]
click at [79, 95] on fg-card "Research Keywords Research areas and Expertise • Drug and device development • …" at bounding box center [217, 50] width 315 height 106
click at [82, 91] on button "Show more" at bounding box center [79, 91] width 23 height 7
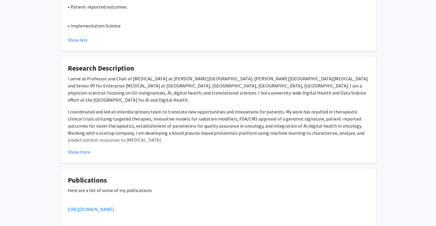
scroll to position [200, 0]
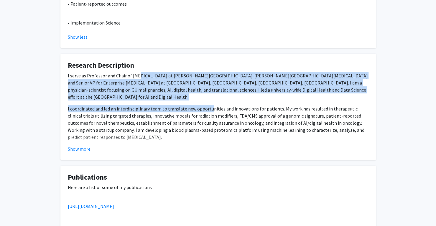
drag, startPoint x: 138, startPoint y: 74, endPoint x: 209, endPoint y: 101, distance: 76.1
click at [209, 101] on div "I serve as Professor and Chair of Radiation Oncology at Thomas Jefferson Univer…" at bounding box center [218, 151] width 301 height 158
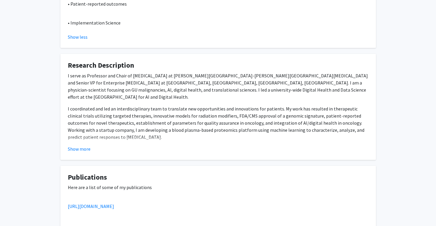
click at [247, 106] on p "I coordinated and led an interdisciplinary team to translate new opportunities …" at bounding box center [218, 122] width 301 height 35
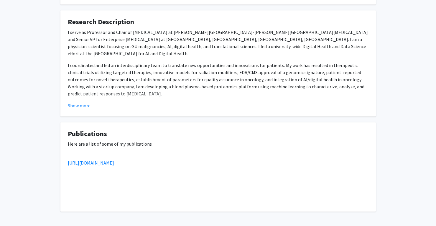
scroll to position [244, 0]
drag, startPoint x: 149, startPoint y: 56, endPoint x: 192, endPoint y: 73, distance: 46.0
drag, startPoint x: 192, startPoint y: 73, endPoint x: 143, endPoint y: 60, distance: 50.0
click at [143, 61] on p "I coordinated and led an interdisciplinary team to translate new opportunities …" at bounding box center [218, 78] width 301 height 35
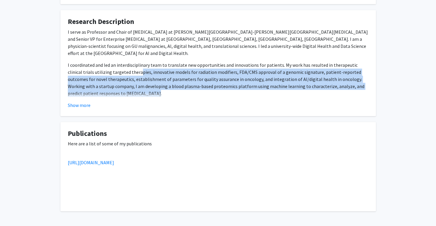
drag, startPoint x: 124, startPoint y: 62, endPoint x: 167, endPoint y: 89, distance: 50.7
click at [167, 89] on p "I coordinated and led an interdisciplinary team to translate new opportunities …" at bounding box center [218, 78] width 301 height 35
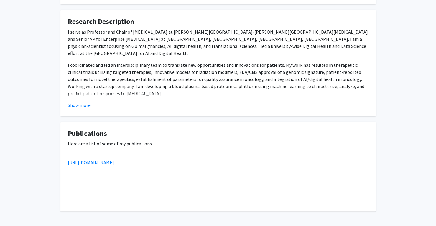
click at [182, 51] on div "I serve as Professor and Chair of Radiation Oncology at Thomas Jefferson Univer…" at bounding box center [218, 107] width 301 height 158
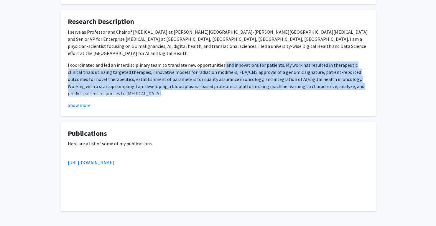
drag, startPoint x: 220, startPoint y: 57, endPoint x: 221, endPoint y: 89, distance: 31.8
click at [221, 89] on p "I coordinated and led an interdisciplinary team to translate new opportunities …" at bounding box center [218, 78] width 301 height 35
click at [236, 72] on p "I coordinated and led an interdisciplinary team to translate new opportunities …" at bounding box center [218, 78] width 301 height 35
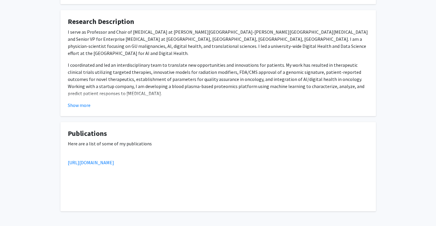
click at [79, 109] on fg-card "Research Description I serve as Professor and Chair of Radiation Oncology at Th…" at bounding box center [217, 63] width 315 height 106
click at [82, 106] on button "Show more" at bounding box center [79, 104] width 23 height 7
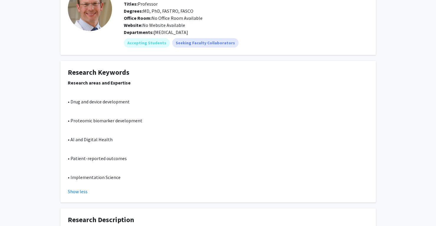
scroll to position [0, 0]
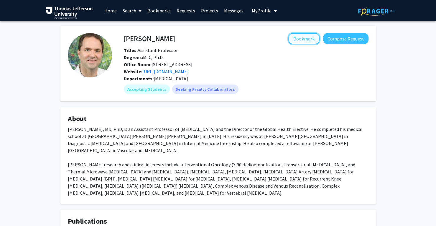
click at [311, 40] on button "Bookmark" at bounding box center [303, 38] width 31 height 11
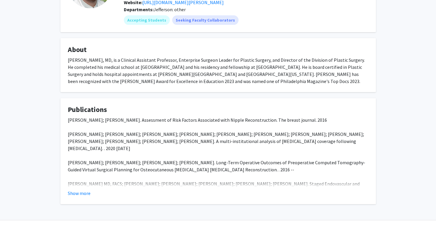
scroll to position [91, 0]
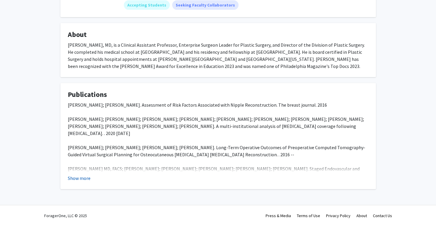
click at [85, 175] on button "Show more" at bounding box center [79, 177] width 23 height 7
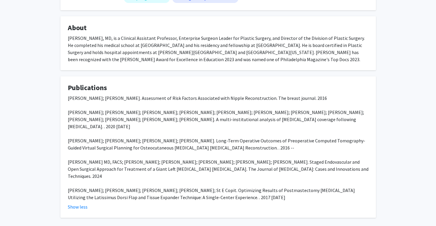
scroll to position [0, 0]
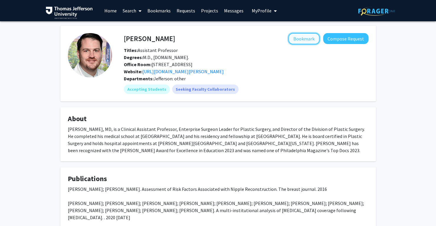
click at [314, 40] on button "Bookmark" at bounding box center [303, 38] width 31 height 11
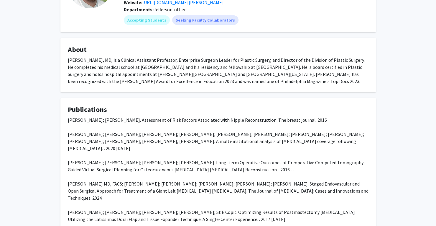
scroll to position [126, 0]
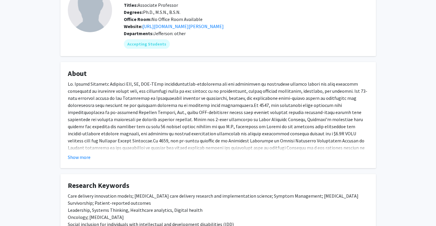
scroll to position [46, 0]
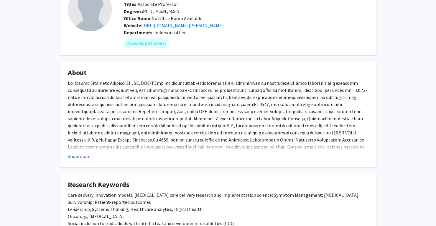
click at [79, 156] on button "Show more" at bounding box center [79, 155] width 23 height 7
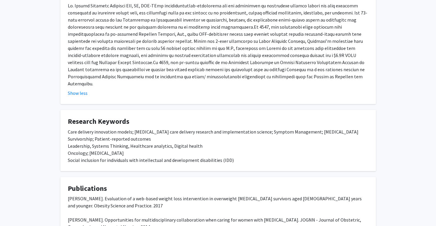
scroll to position [210, 0]
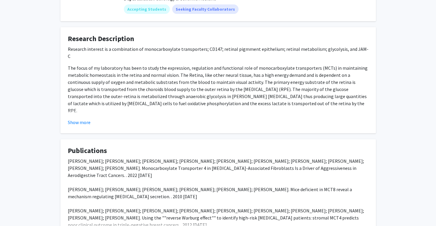
scroll to position [82, 0]
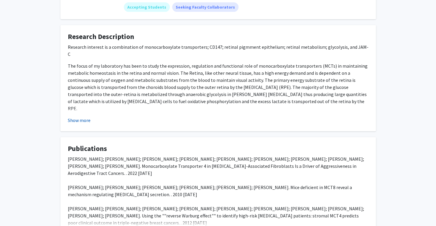
click at [88, 118] on button "Show more" at bounding box center [79, 119] width 23 height 7
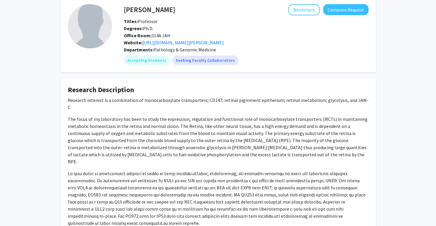
scroll to position [0, 0]
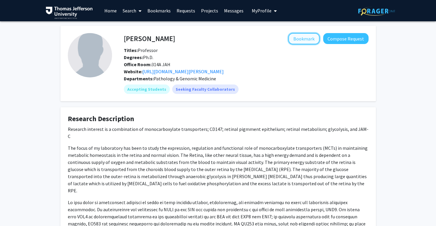
click at [312, 39] on button "Bookmark" at bounding box center [303, 38] width 31 height 11
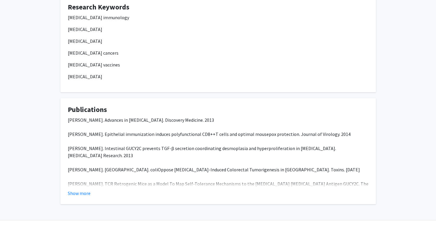
scroll to position [126, 0]
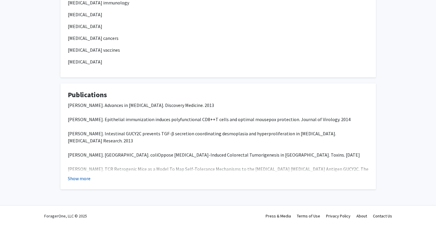
click at [80, 177] on button "Show more" at bounding box center [79, 178] width 23 height 7
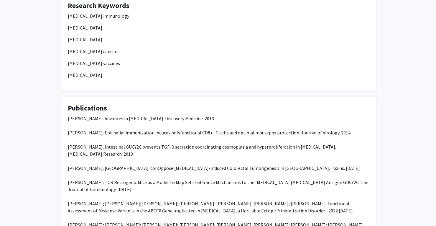
scroll to position [0, 0]
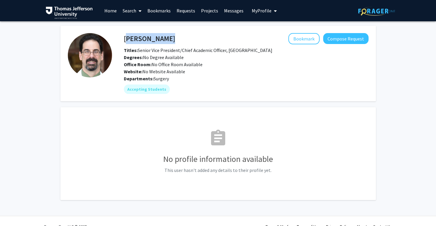
click at [125, 38] on div "[PERSON_NAME] Bookmark Compose Request" at bounding box center [246, 38] width 254 height 11
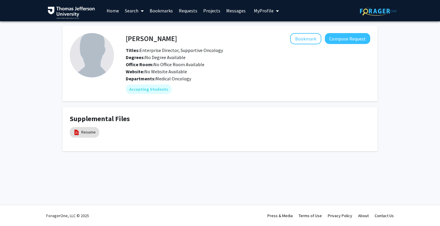
drag, startPoint x: 127, startPoint y: 39, endPoint x: 172, endPoint y: 39, distance: 45.4
click at [172, 39] on h4 "[PERSON_NAME]" at bounding box center [151, 38] width 51 height 11
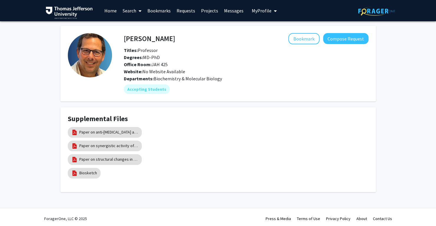
drag, startPoint x: 134, startPoint y: 44, endPoint x: 159, endPoint y: 44, distance: 25.6
click at [159, 44] on div "[PERSON_NAME] Bookmark Compose Request Titles: Professor [PERSON_NAME]: MD-PhD …" at bounding box center [246, 54] width 254 height 42
click at [175, 35] on div "Bookmark Compose Request" at bounding box center [271, 38] width 193 height 11
drag, startPoint x: 163, startPoint y: 40, endPoint x: 126, endPoint y: 39, distance: 36.6
click at [126, 39] on h4 "[PERSON_NAME]" at bounding box center [149, 38] width 51 height 11
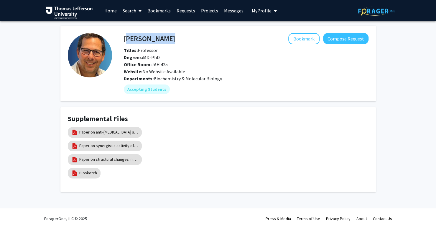
drag, startPoint x: 126, startPoint y: 40, endPoint x: 162, endPoint y: 42, distance: 36.6
click at [162, 42] on h4 "[PERSON_NAME]" at bounding box center [149, 38] width 51 height 11
click at [306, 39] on button "Bookmark" at bounding box center [303, 38] width 31 height 11
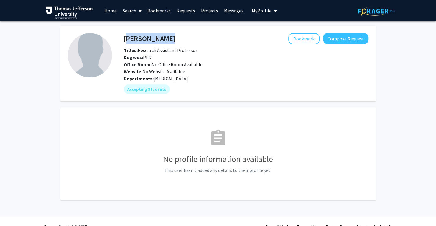
click at [124, 40] on div "[PERSON_NAME] Bookmark Compose Request" at bounding box center [246, 38] width 254 height 11
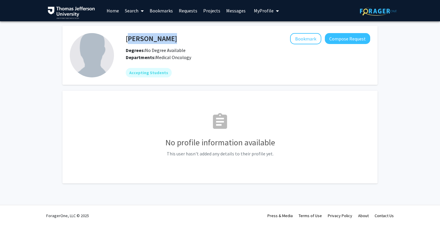
drag, startPoint x: 126, startPoint y: 38, endPoint x: 171, endPoint y: 40, distance: 44.6
click at [171, 40] on div "Ashley Wetzel Bookmark Compose Request" at bounding box center [248, 38] width 254 height 11
click at [314, 34] on button "Bookmark" at bounding box center [305, 38] width 31 height 11
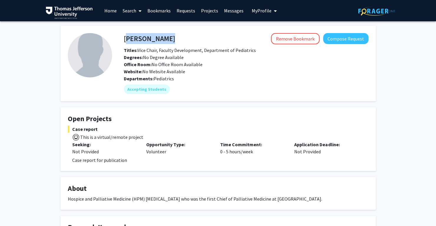
drag, startPoint x: 123, startPoint y: 36, endPoint x: 123, endPoint y: 40, distance: 3.3
click at [123, 40] on div "[PERSON_NAME] Remove Bookmark Compose Request" at bounding box center [246, 38] width 254 height 11
click at [124, 38] on div "[PERSON_NAME] Remove Bookmark Compose Request" at bounding box center [246, 38] width 254 height 11
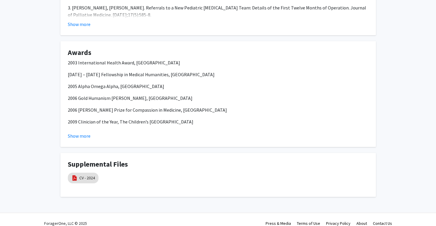
scroll to position [378, 0]
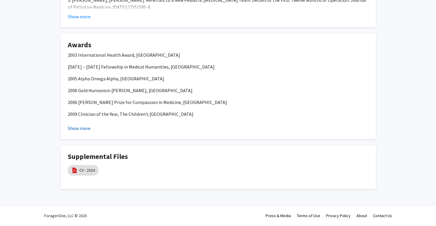
click at [88, 130] on button "Show more" at bounding box center [79, 127] width 23 height 7
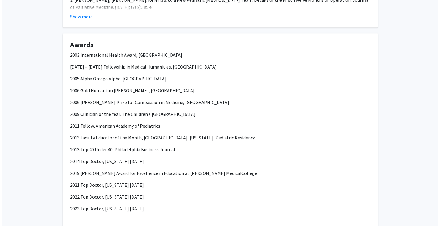
scroll to position [463, 0]
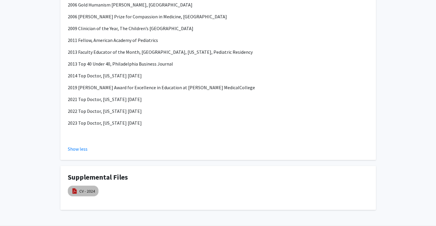
click at [95, 190] on mat-chip "CV - 2024" at bounding box center [83, 190] width 31 height 11
click at [83, 192] on link "CV - 2024" at bounding box center [87, 190] width 16 height 6
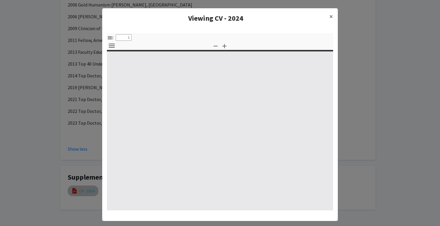
select select "custom"
type input "0"
select select "custom"
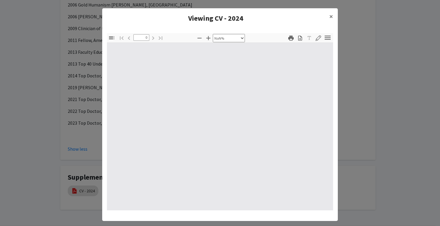
type input "1"
select select "auto"
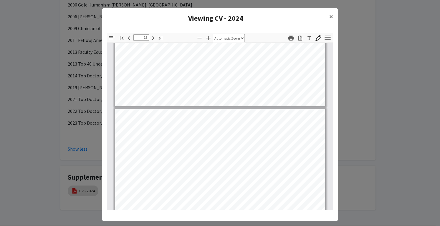
scroll to position [2958, 0]
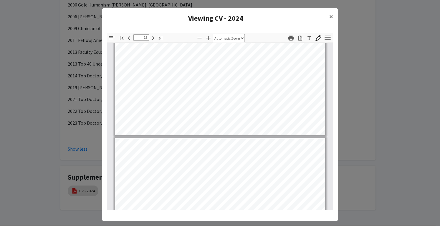
type input "11"
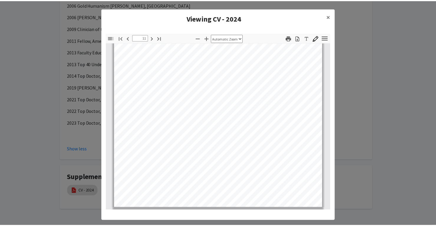
scroll to position [2862, 0]
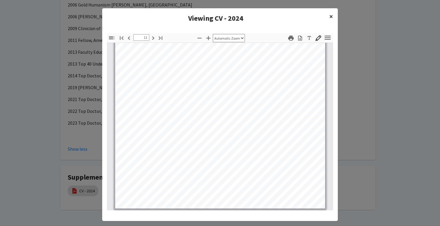
click at [330, 15] on span "×" at bounding box center [332, 16] width 4 height 9
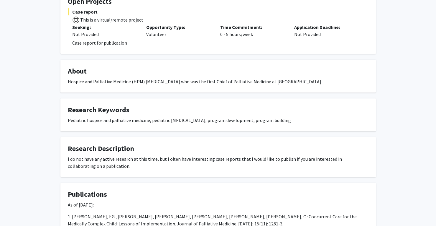
scroll to position [118, 0]
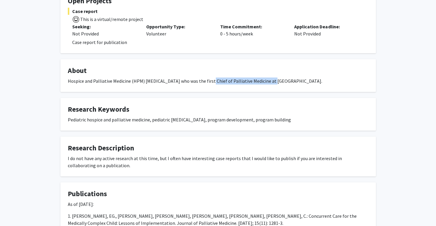
drag, startPoint x: 204, startPoint y: 78, endPoint x: 265, endPoint y: 78, distance: 61.3
click at [265, 78] on div "Hospice and Palliative Medicine (HPM) [MEDICAL_DATA] who was the first Chief of…" at bounding box center [218, 80] width 301 height 7
click at [278, 80] on div "Hospice and Palliative Medicine (HPM) [MEDICAL_DATA] who was the first Chief of…" at bounding box center [218, 80] width 301 height 7
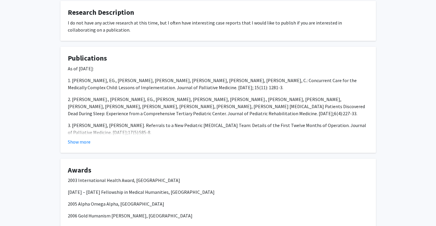
scroll to position [260, 0]
